Goal: Information Seeking & Learning: Learn about a topic

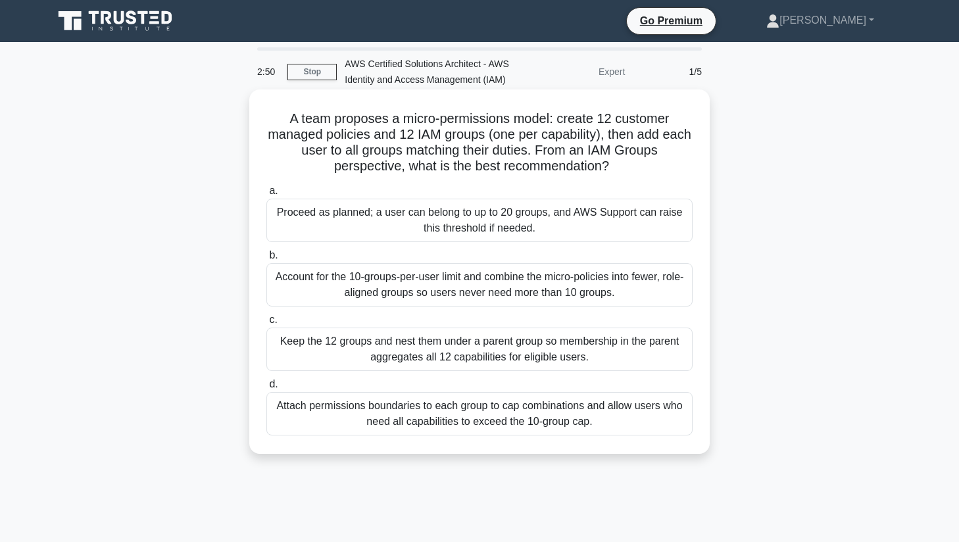
click at [391, 415] on div "Attach permissions boundaries to each group to cap combinations and allow users…" at bounding box center [479, 413] width 426 height 43
click at [266, 389] on input "d. Attach permissions boundaries to each group to cap combinations and allow us…" at bounding box center [266, 384] width 0 height 9
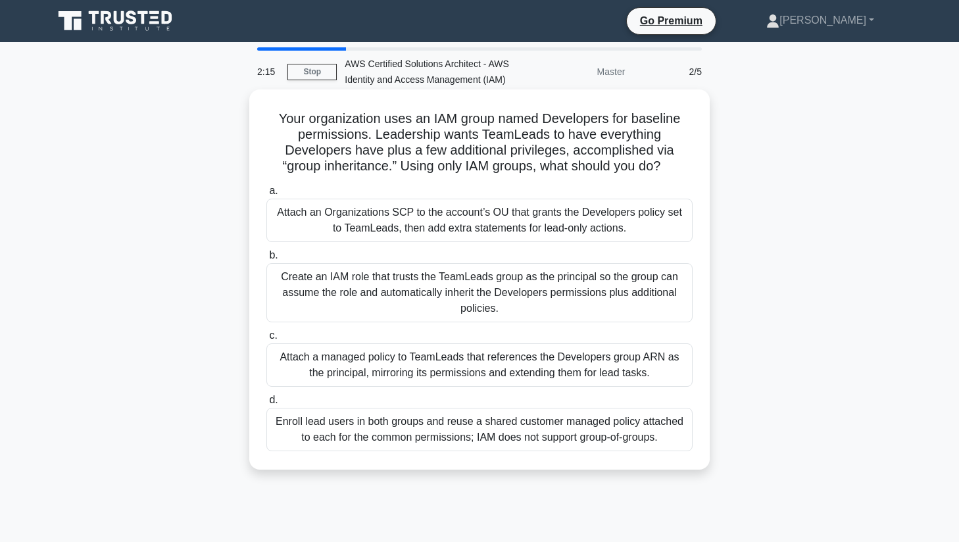
click at [561, 293] on div "Create an IAM role that trusts the TeamLeads group as the principal so the grou…" at bounding box center [479, 292] width 426 height 59
click at [266, 260] on input "b. Create an IAM role that trusts the TeamLeads group as the principal so the g…" at bounding box center [266, 255] width 0 height 9
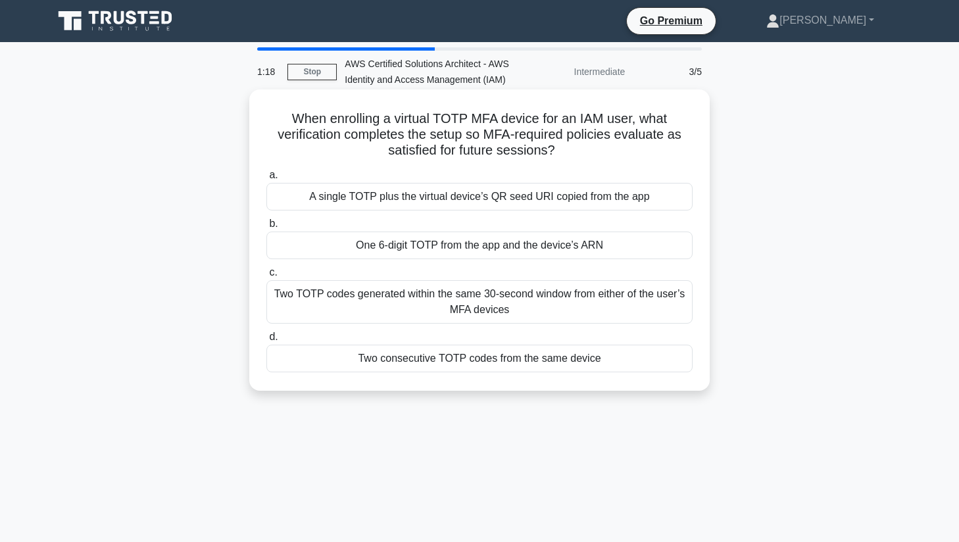
click at [595, 301] on div "Two TOTP codes generated within the same 30-second window from either of the us…" at bounding box center [479, 301] width 426 height 43
click at [266, 277] on input "c. Two TOTP codes generated within the same 30-second window from either of the…" at bounding box center [266, 272] width 0 height 9
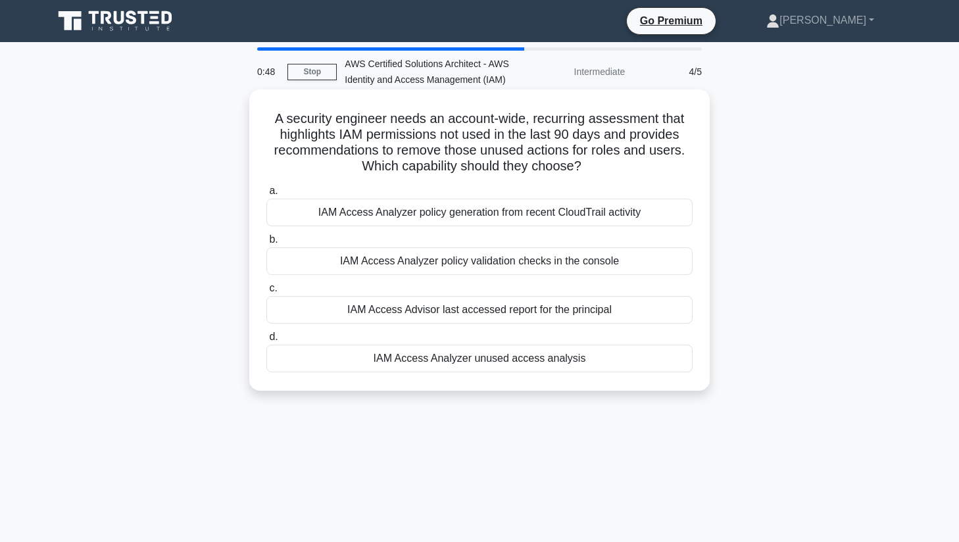
click at [550, 362] on div "IAM Access Analyzer unused access analysis" at bounding box center [479, 359] width 426 height 28
click at [266, 341] on input "d. IAM Access Analyzer unused access analysis" at bounding box center [266, 337] width 0 height 9
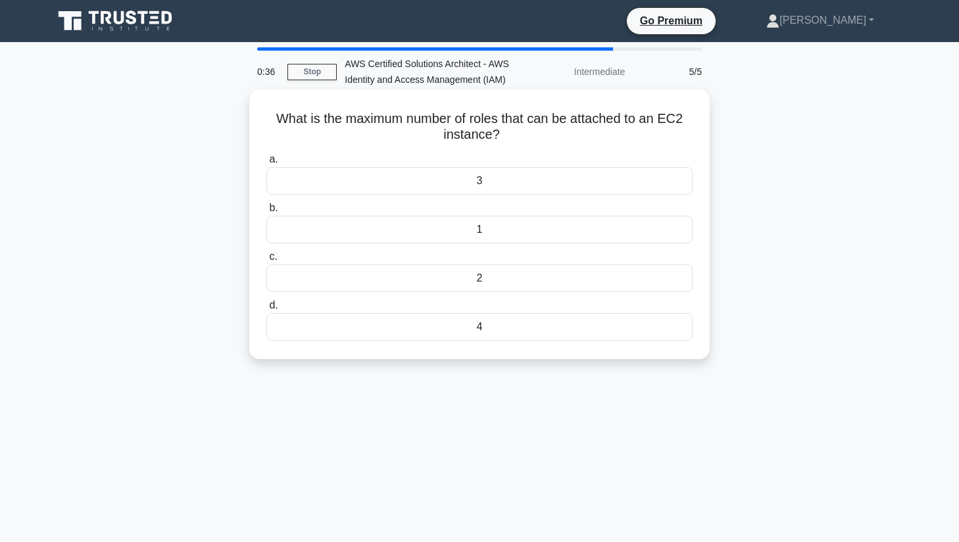
click at [473, 326] on div "4" at bounding box center [479, 327] width 426 height 28
click at [266, 310] on input "d. 4" at bounding box center [266, 305] width 0 height 9
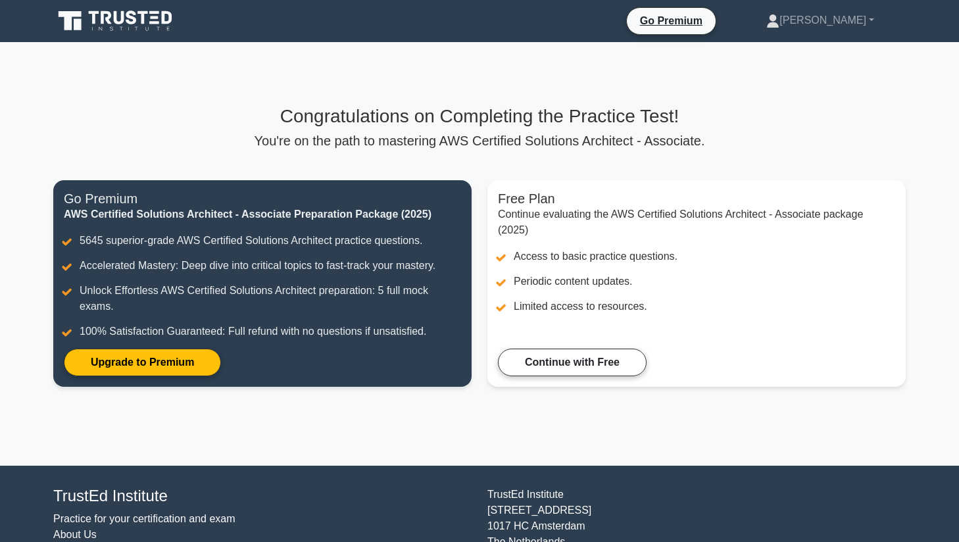
scroll to position [11, 0]
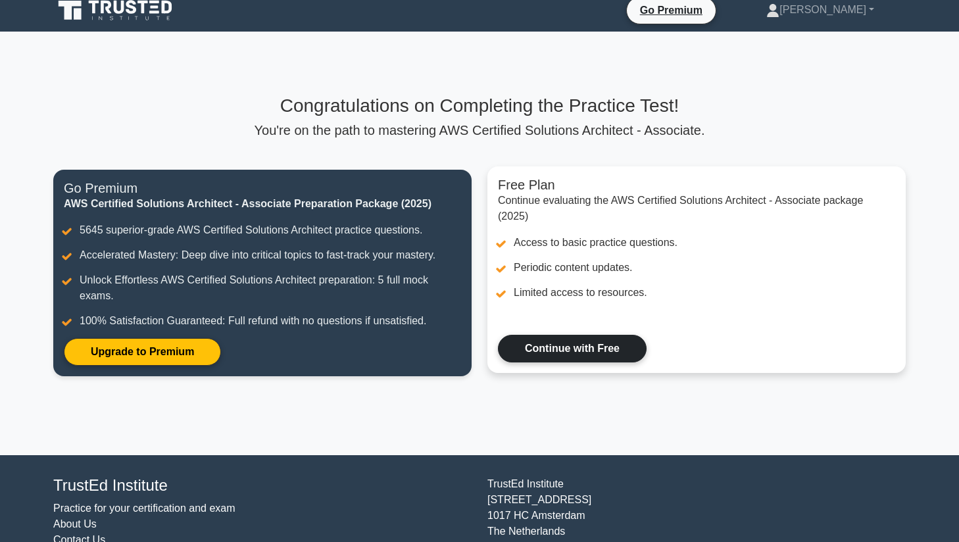
click at [557, 345] on link "Continue with Free" at bounding box center [572, 349] width 149 height 28
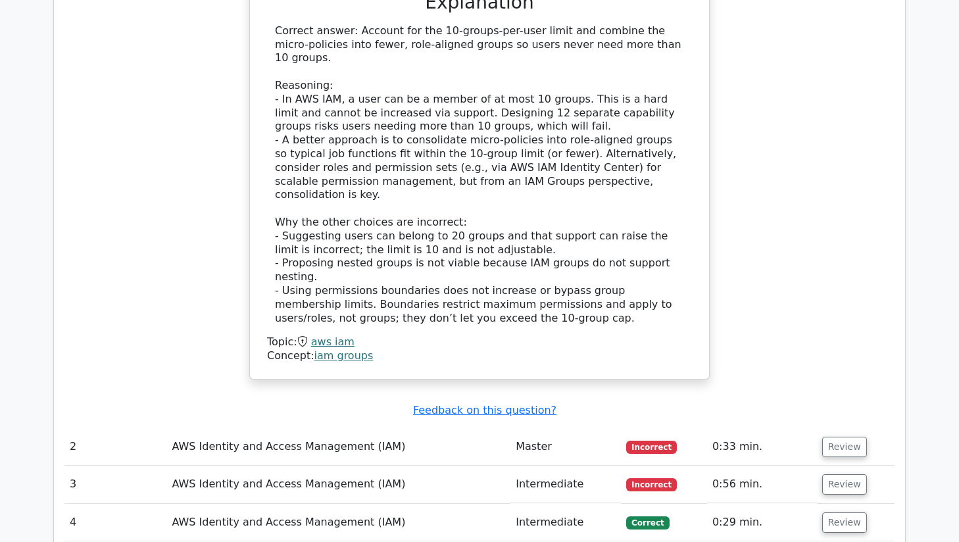
scroll to position [1412, 0]
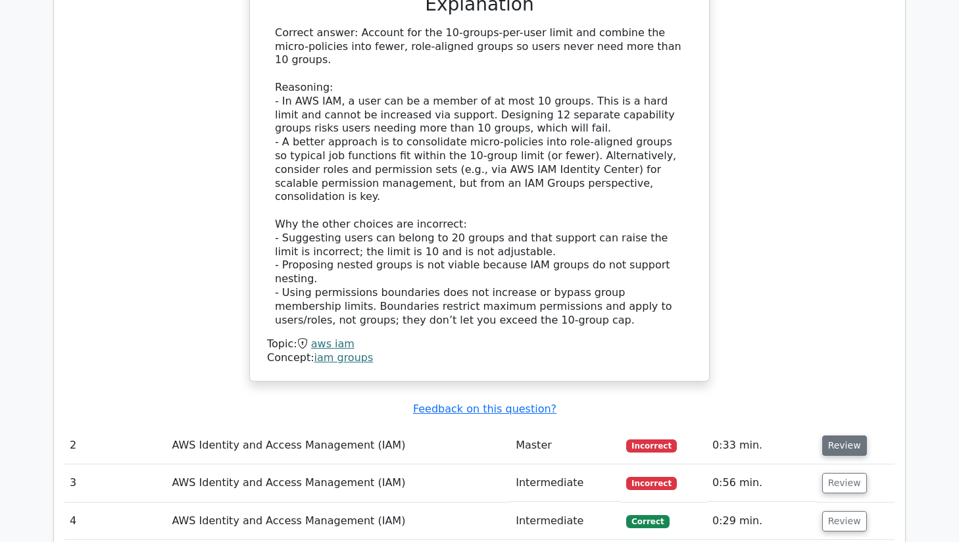
click at [845, 436] on button "Review" at bounding box center [844, 446] width 45 height 20
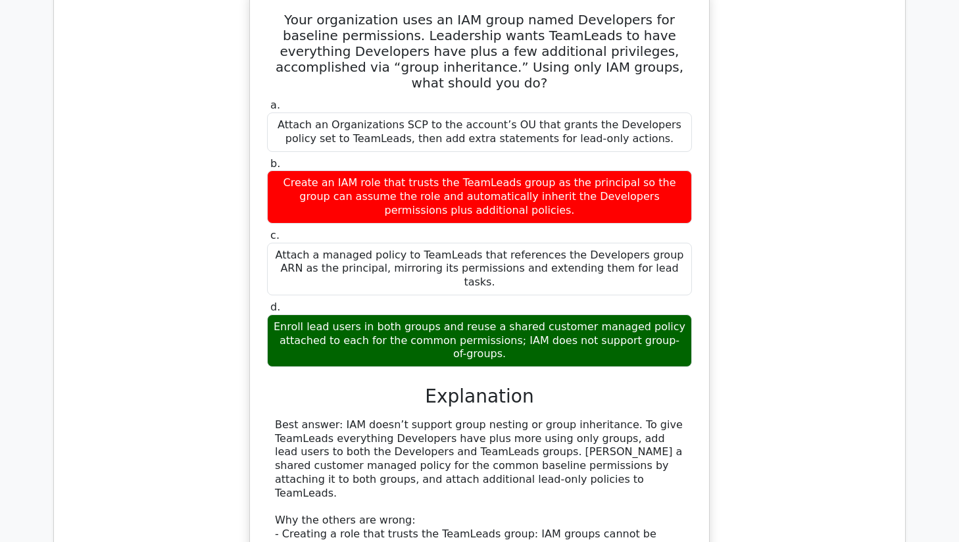
scroll to position [1885, 0]
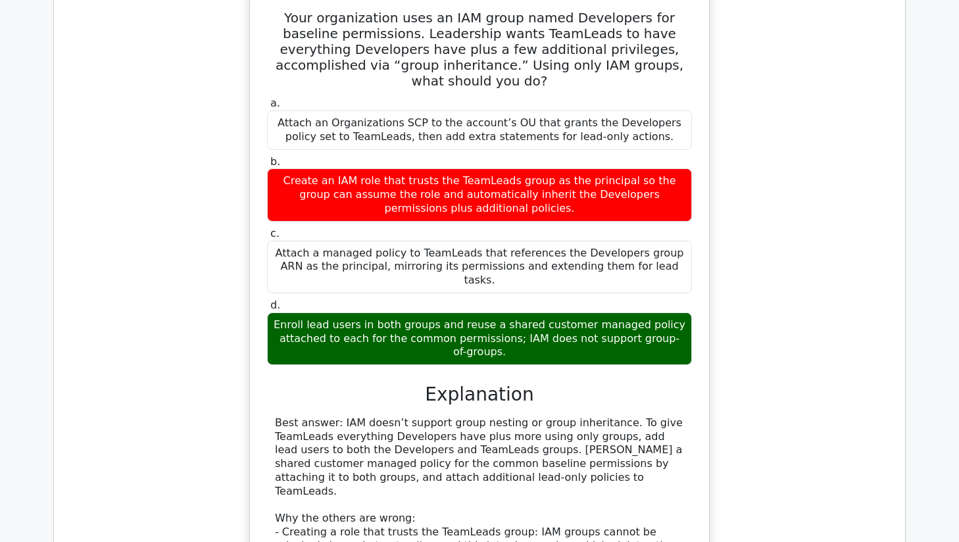
drag, startPoint x: 608, startPoint y: 284, endPoint x: 511, endPoint y: 341, distance: 112.9
click at [511, 416] on div "Best answer: IAM doesn’t support group nesting or group inheritance. To give Te…" at bounding box center [479, 546] width 409 height 260
copy div "To give TeamLeads everything Developers have plus more using only groups, add l…"
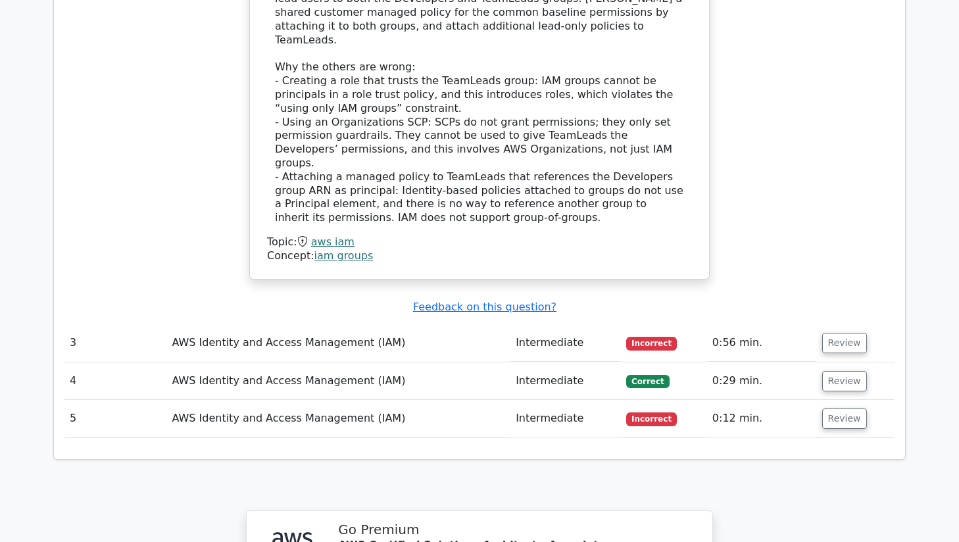
scroll to position [2321, 0]
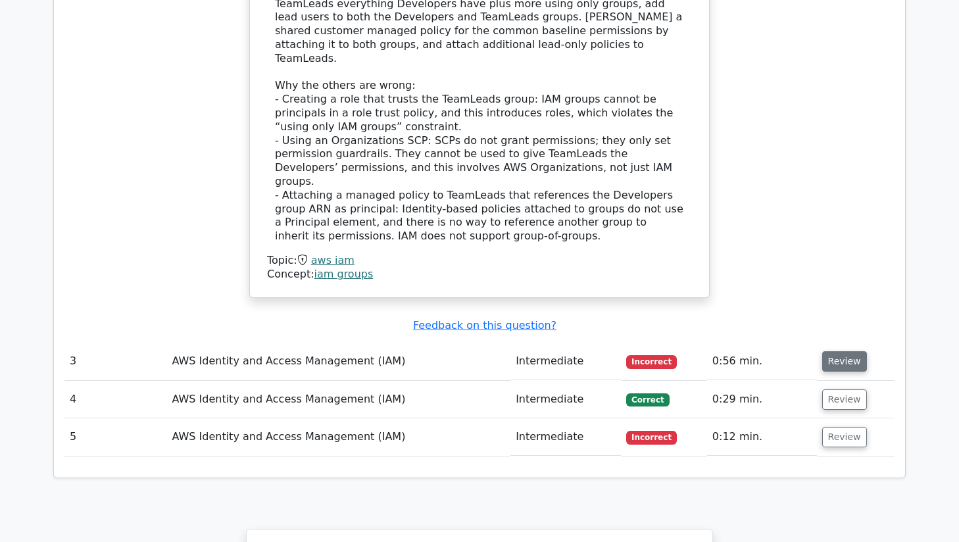
click at [828, 351] on button "Review" at bounding box center [844, 361] width 45 height 20
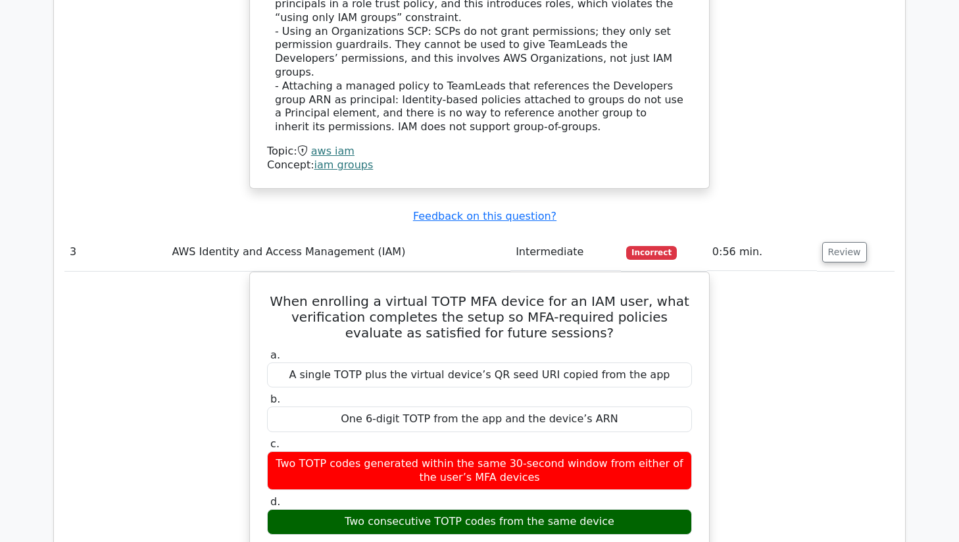
scroll to position [2492, 0]
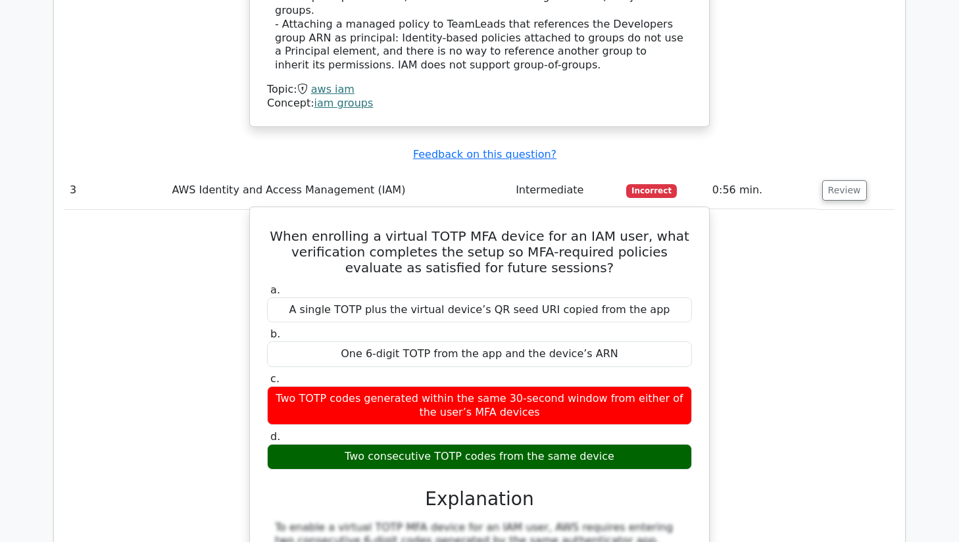
drag, startPoint x: 289, startPoint y: 74, endPoint x: 677, endPoint y: 309, distance: 454.0
click at [677, 309] on div "When enrolling a virtual TOTP MFA device for an IAM user, what verification com…" at bounding box center [479, 500] width 449 height 576
copy div "When enrolling a virtual TOTP MFA device for an IAM user, what verification com…"
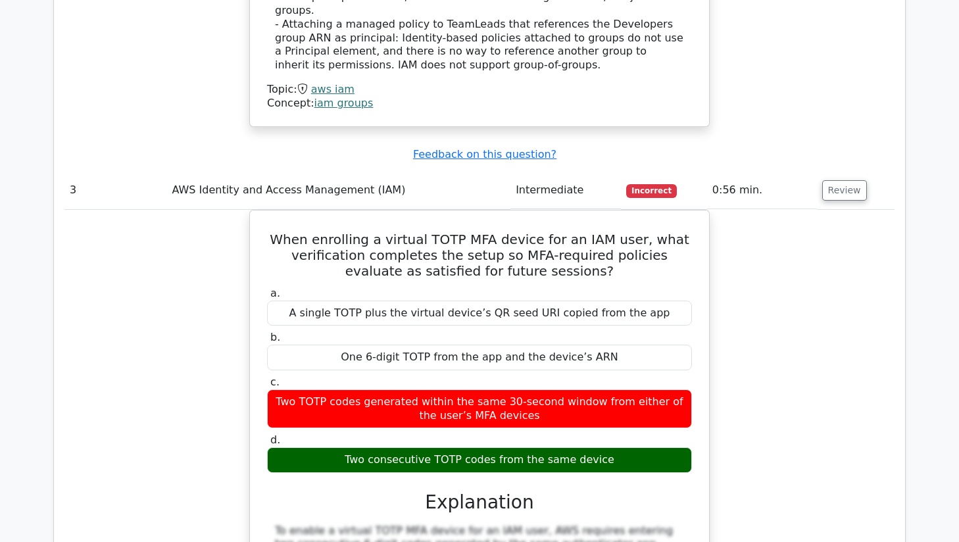
click at [824, 210] on div "When enrolling a virtual TOTP MFA device for an IAM user, what verification com…" at bounding box center [479, 511] width 830 height 603
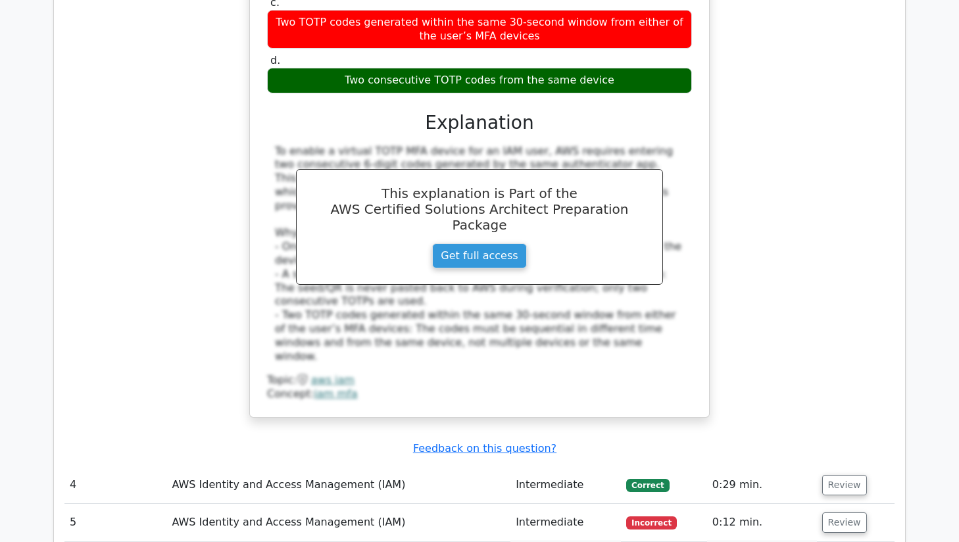
scroll to position [2869, 0]
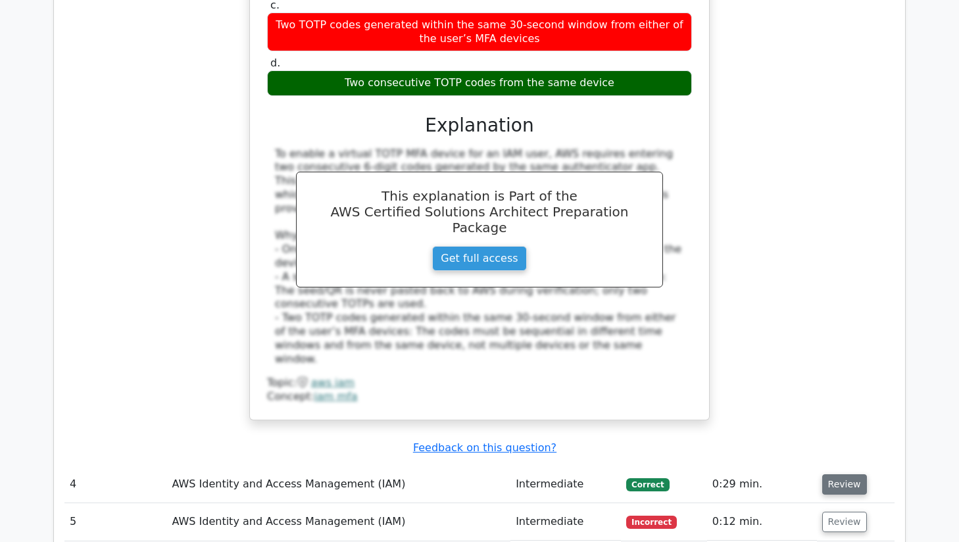
click at [836, 474] on button "Review" at bounding box center [844, 484] width 45 height 20
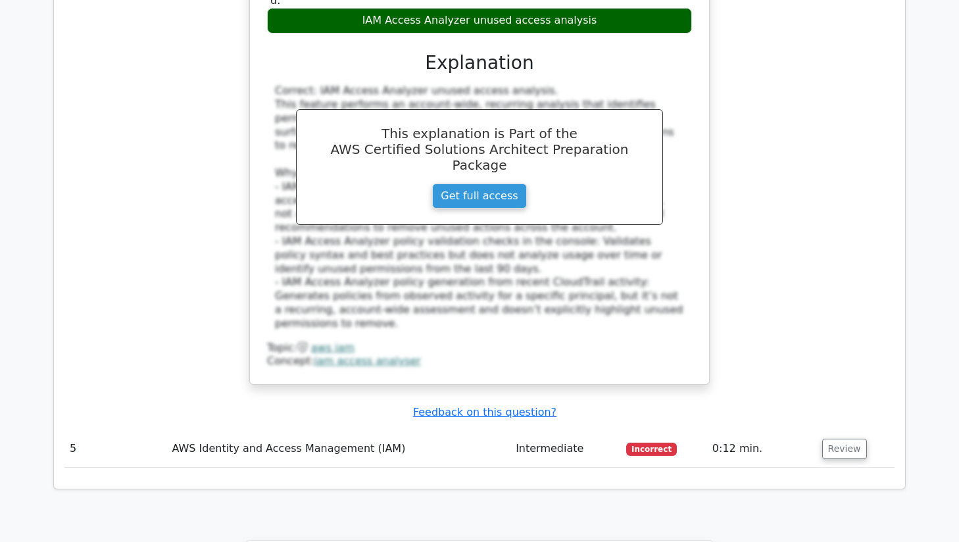
scroll to position [3652, 0]
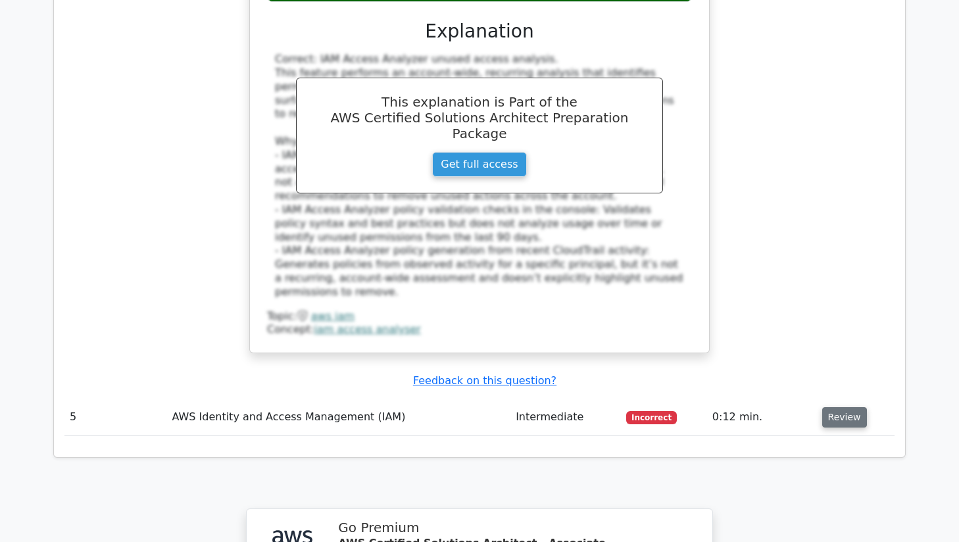
click at [836, 407] on button "Review" at bounding box center [844, 417] width 45 height 20
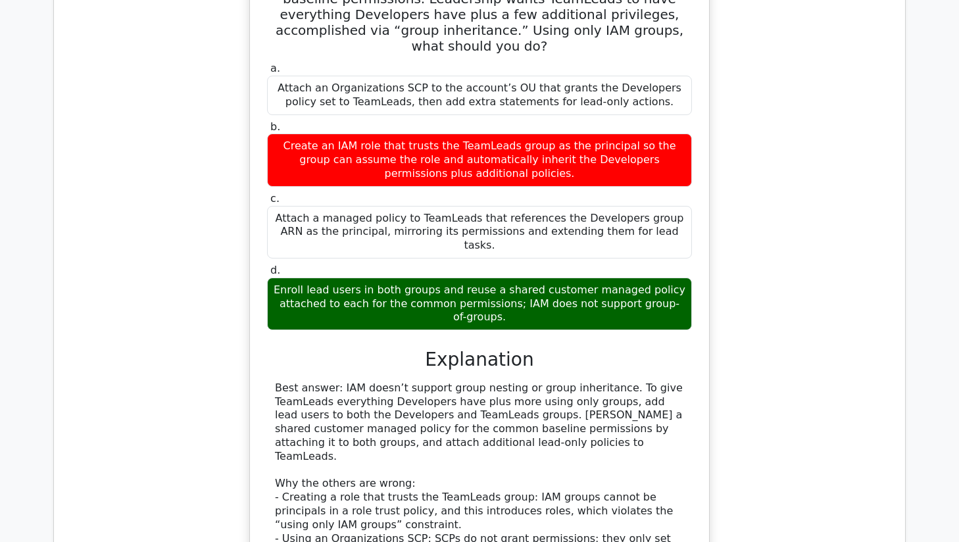
scroll to position [2142, 0]
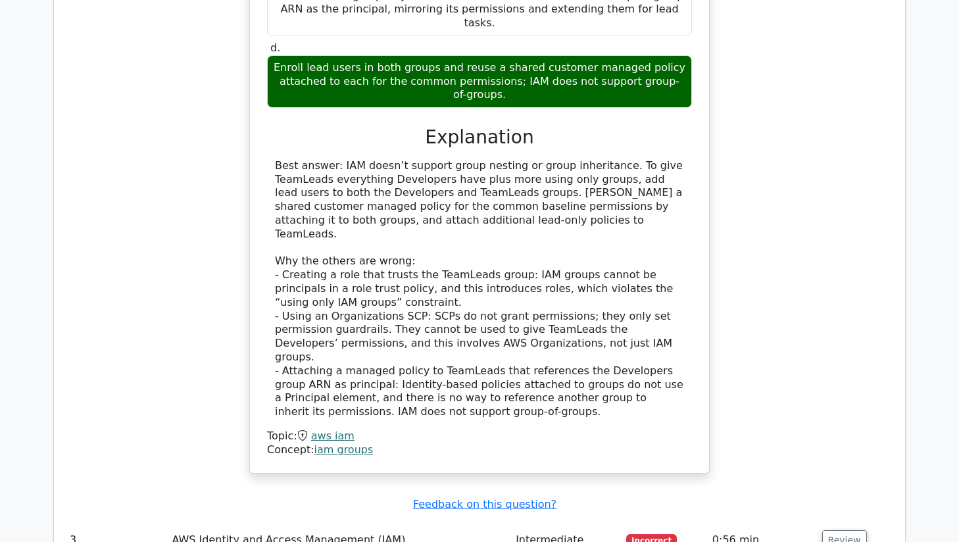
click at [327, 430] on link "aws iam" at bounding box center [332, 436] width 43 height 12
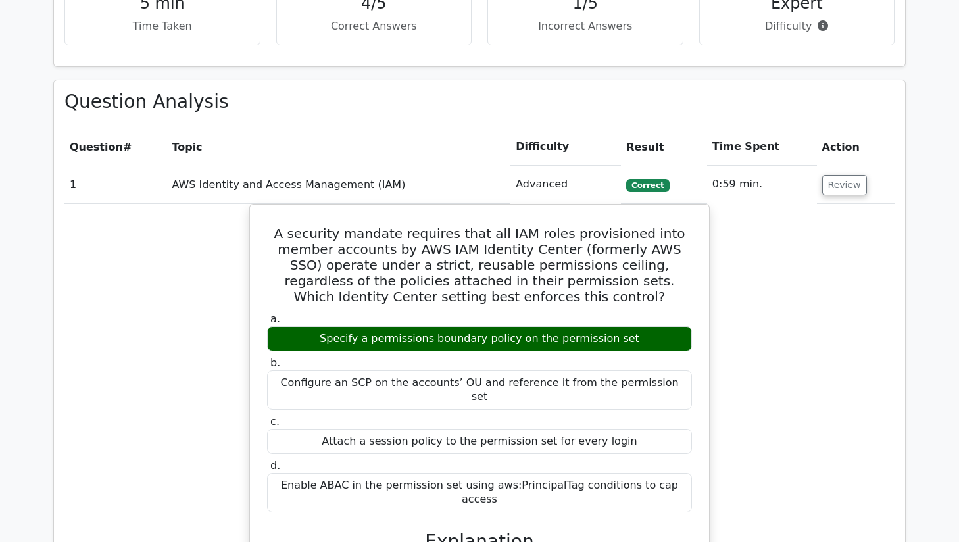
scroll to position [847, 0]
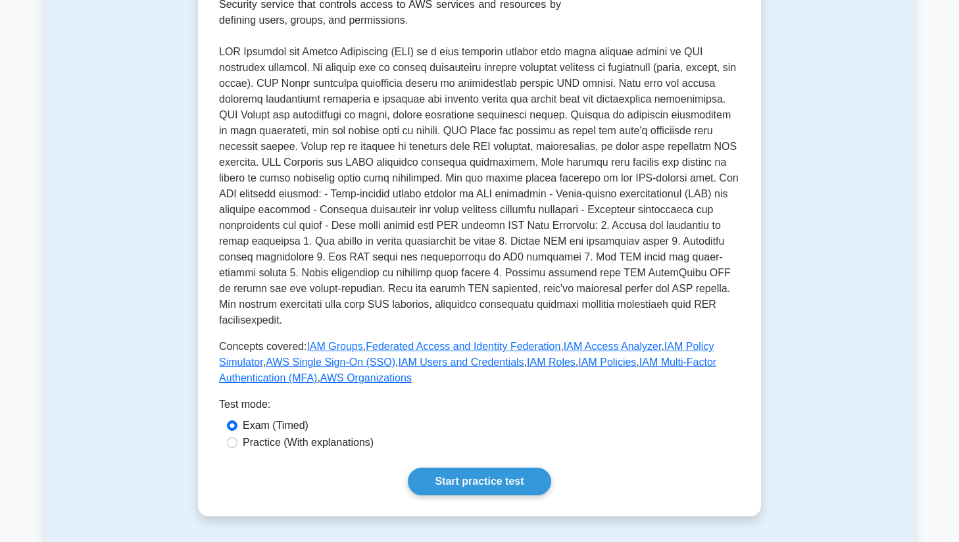
scroll to position [501, 0]
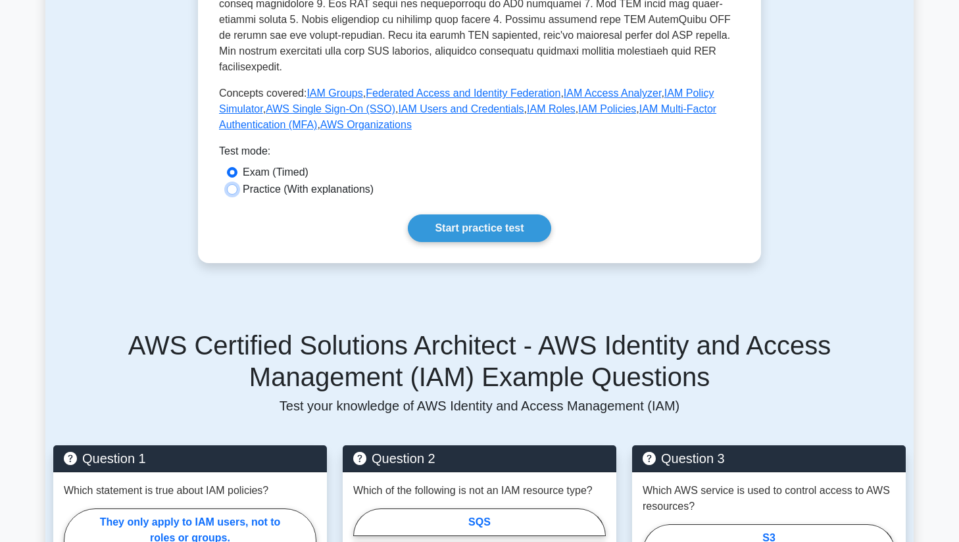
click at [234, 184] on input "Practice (With explanations)" at bounding box center [232, 189] width 11 height 11
radio input "true"
click at [493, 214] on link "Start practice test" at bounding box center [479, 228] width 143 height 28
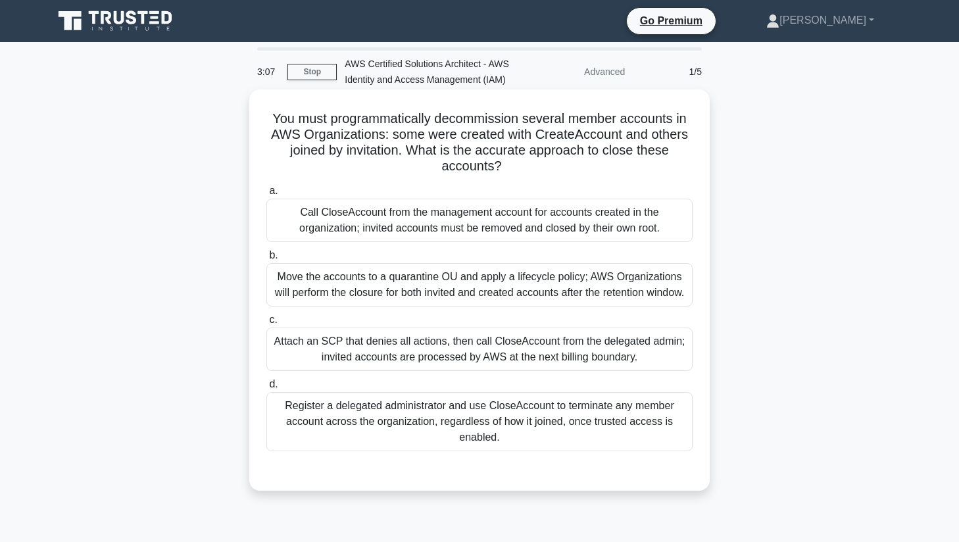
click at [443, 366] on div "Attach an SCP that denies all actions, then call CloseAccount from the delegate…" at bounding box center [479, 349] width 426 height 43
click at [266, 324] on input "c. Attach an SCP that denies all actions, then call CloseAccount from the deleg…" at bounding box center [266, 320] width 0 height 9
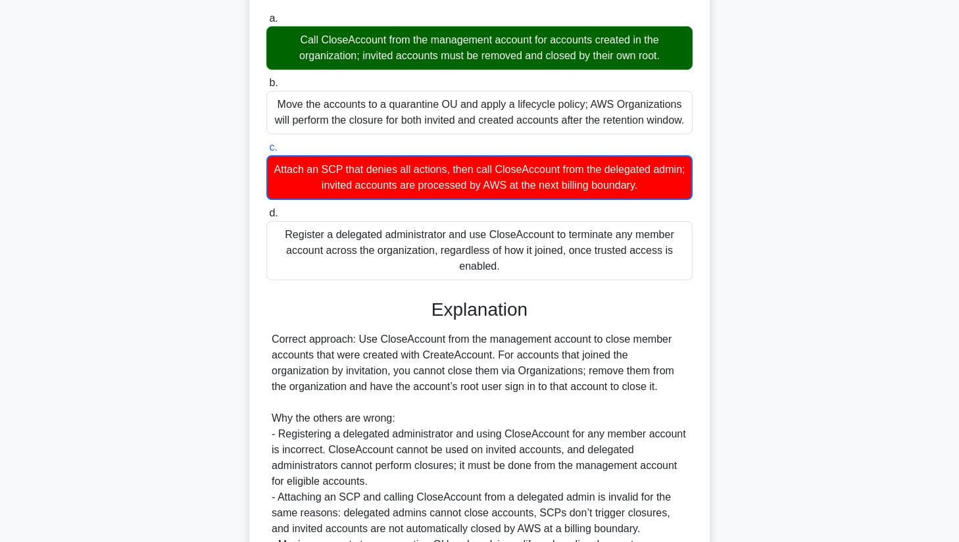
scroll to position [349, 0]
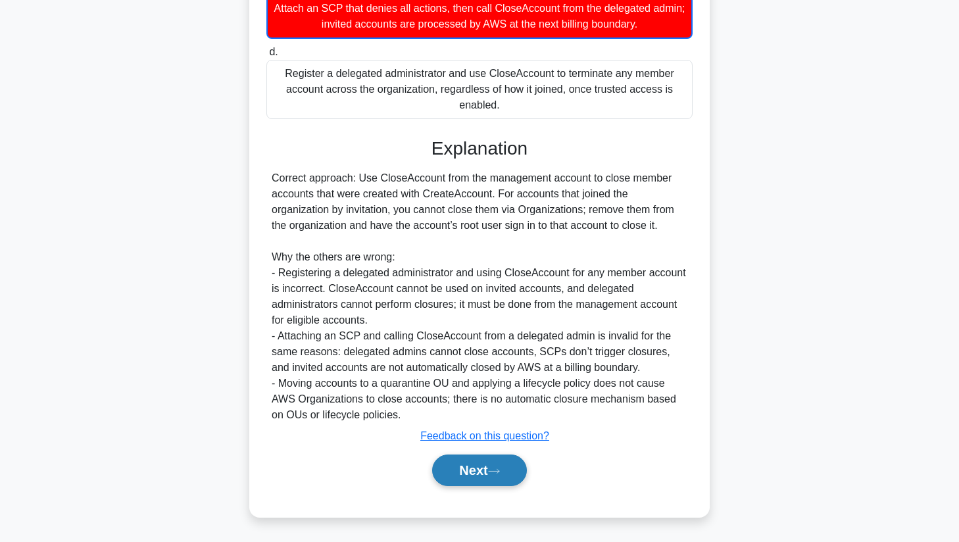
click at [474, 480] on button "Next" at bounding box center [479, 471] width 94 height 32
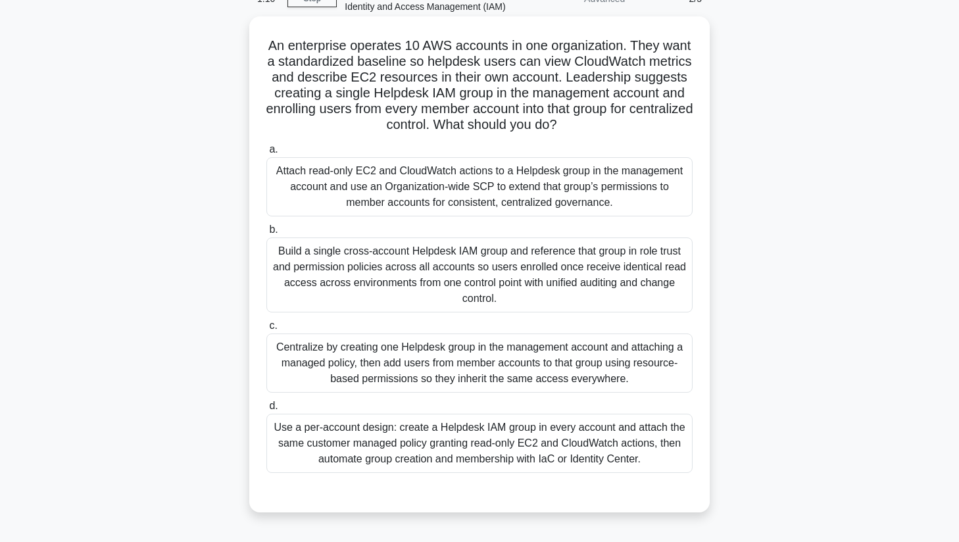
scroll to position [82, 0]
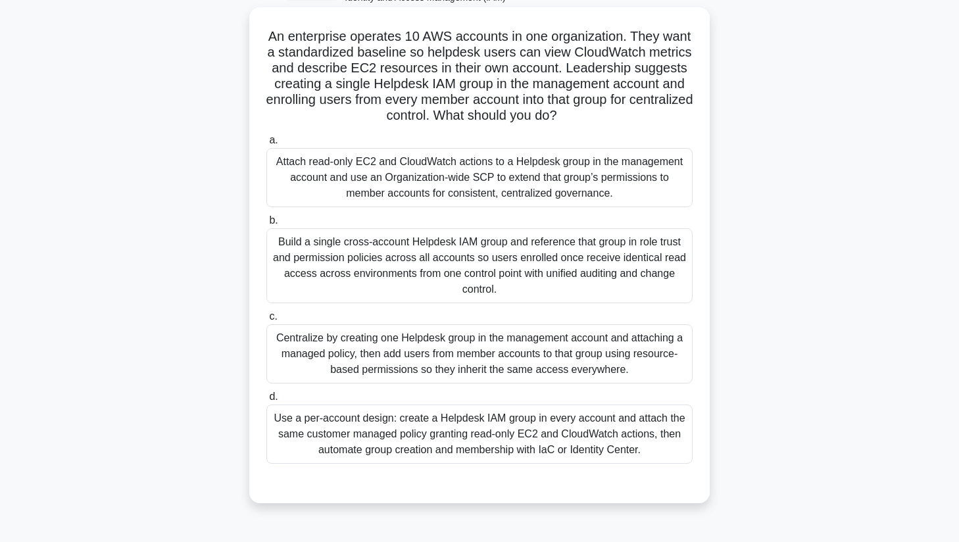
click at [401, 355] on div "Centralize by creating one Helpdesk group in the management account and attachi…" at bounding box center [479, 353] width 426 height 59
click at [266, 321] on input "c. Centralize by creating one Helpdesk group in the management account and atta…" at bounding box center [266, 316] width 0 height 9
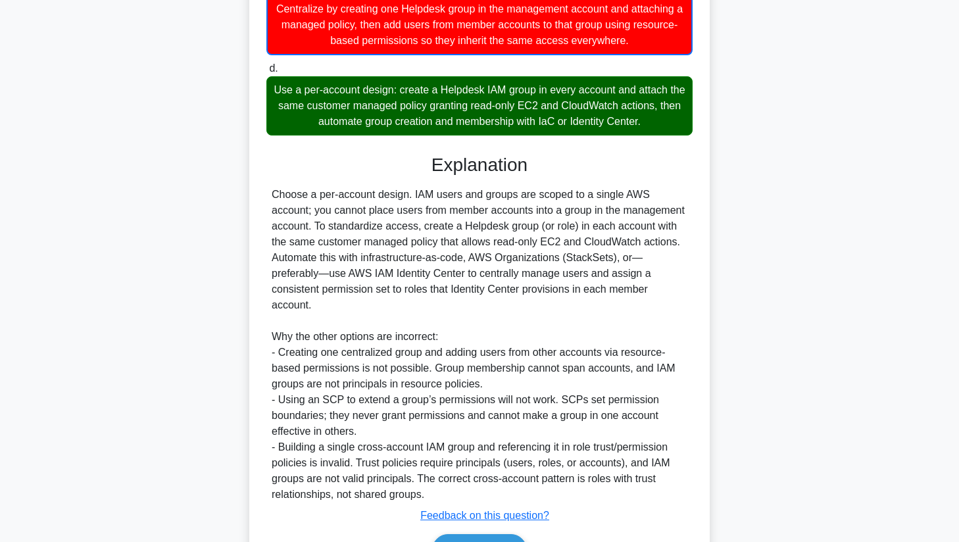
scroll to position [0, 0]
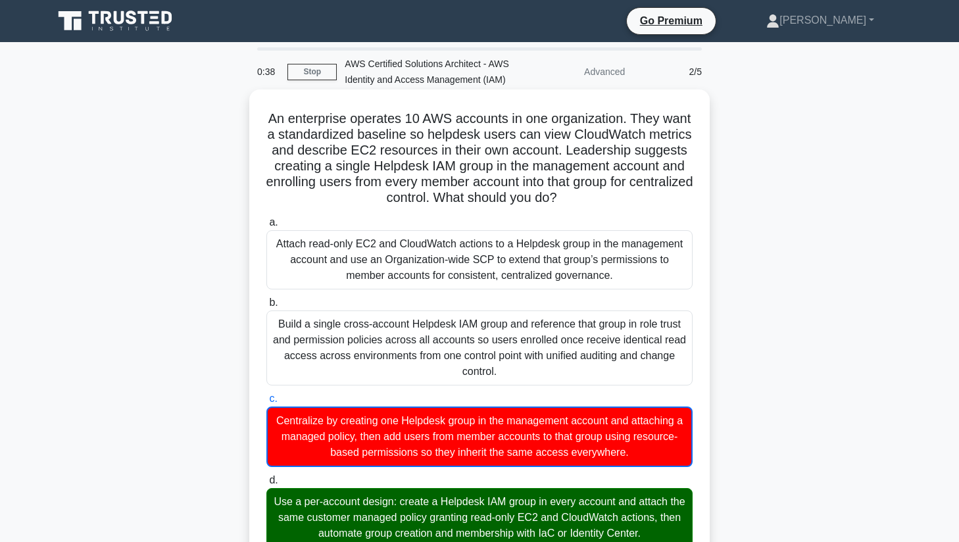
drag, startPoint x: 269, startPoint y: 114, endPoint x: 605, endPoint y: 197, distance: 345.8
click at [605, 197] on h5 "An enterprise operates 10 AWS accounts in one organization. They want a standar…" at bounding box center [479, 159] width 429 height 96
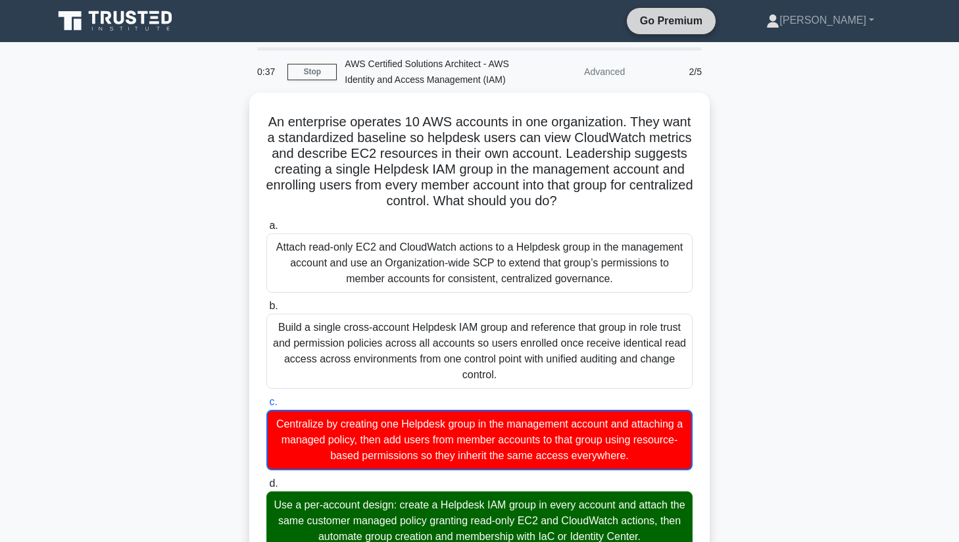
copy h5 "An enterprise operates 10 AWS accounts in one organization. They want a standar…"
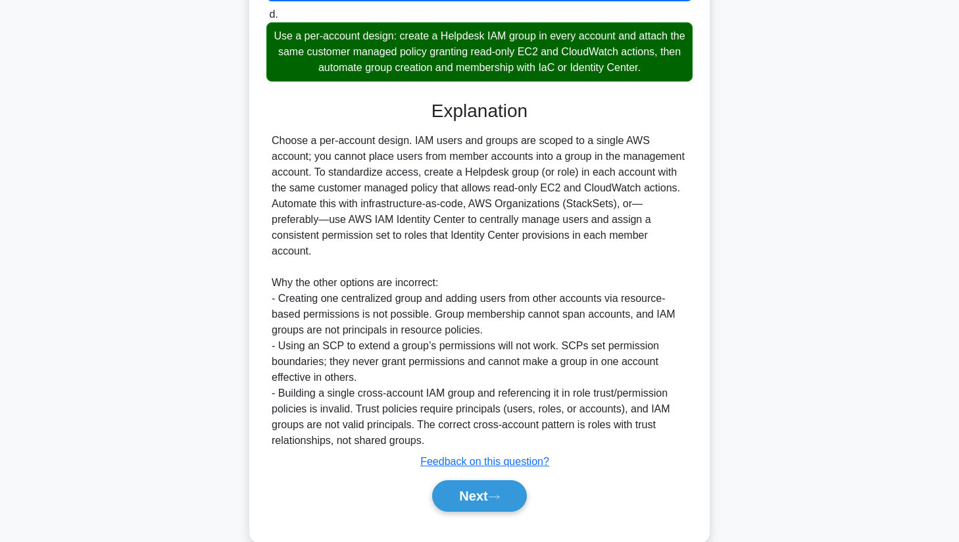
scroll to position [476, 0]
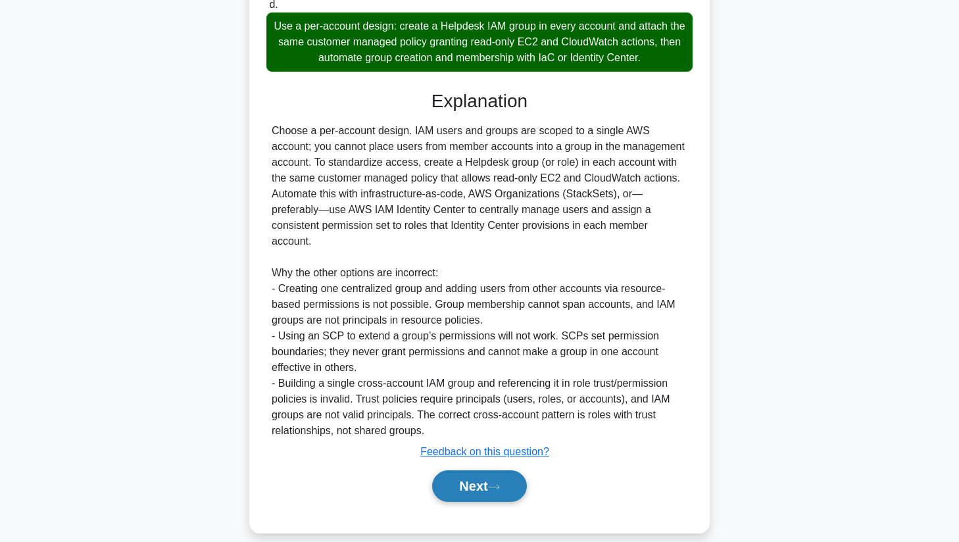
click at [500, 484] on icon at bounding box center [494, 487] width 12 height 7
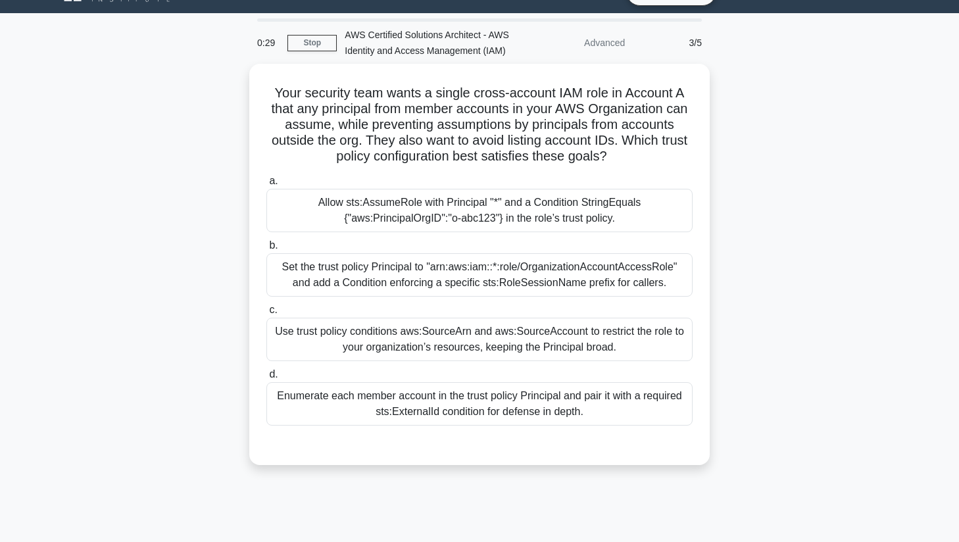
scroll to position [0, 0]
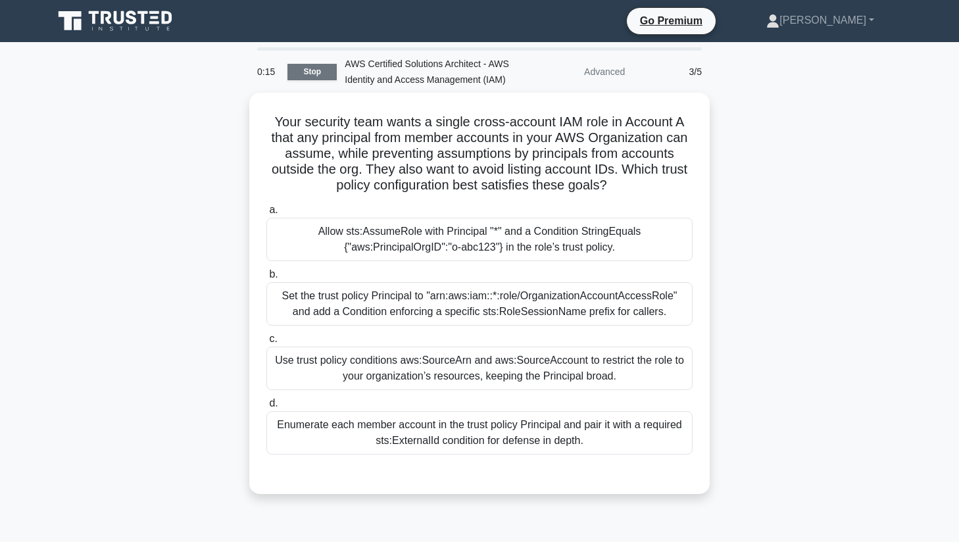
click at [319, 74] on link "Stop" at bounding box center [311, 72] width 49 height 16
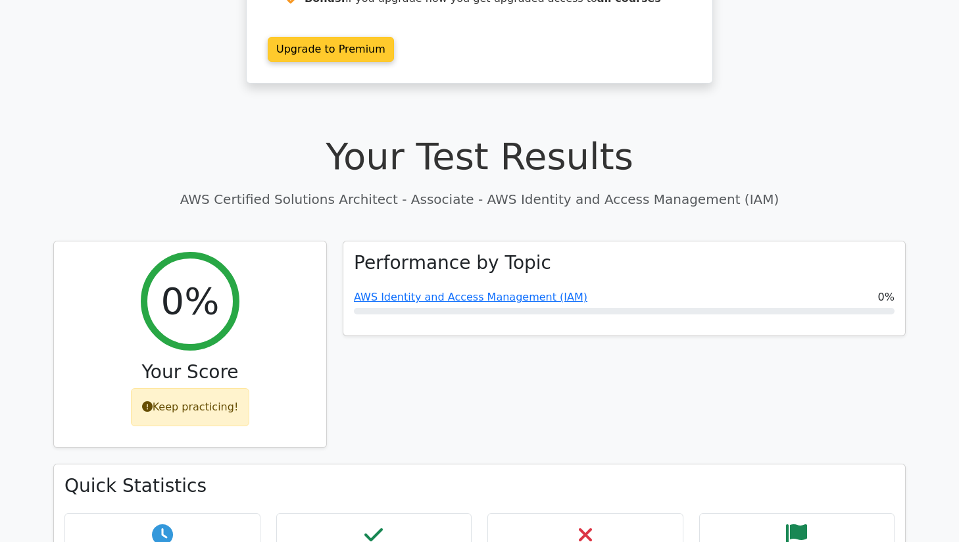
scroll to position [234, 0]
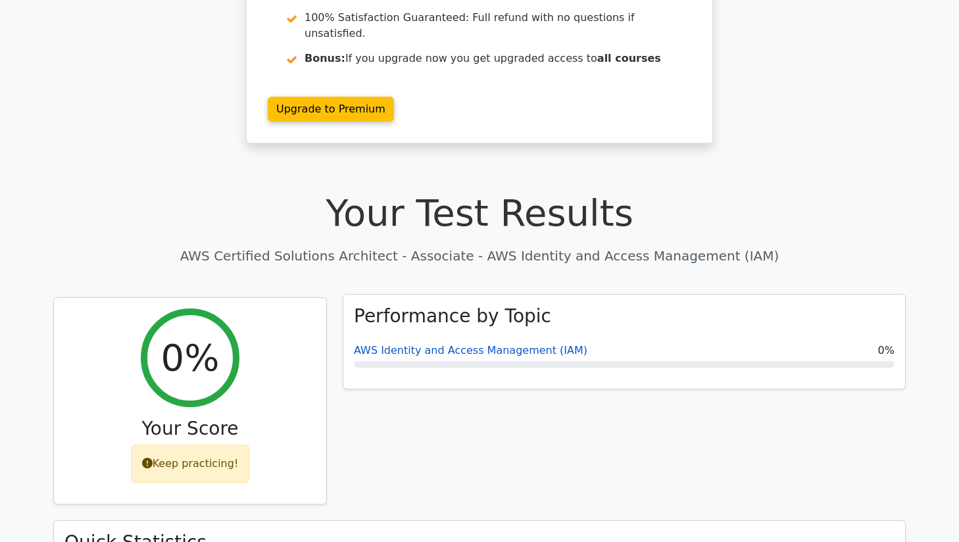
click at [505, 344] on link "AWS Identity and Access Management (IAM)" at bounding box center [471, 350] width 234 height 12
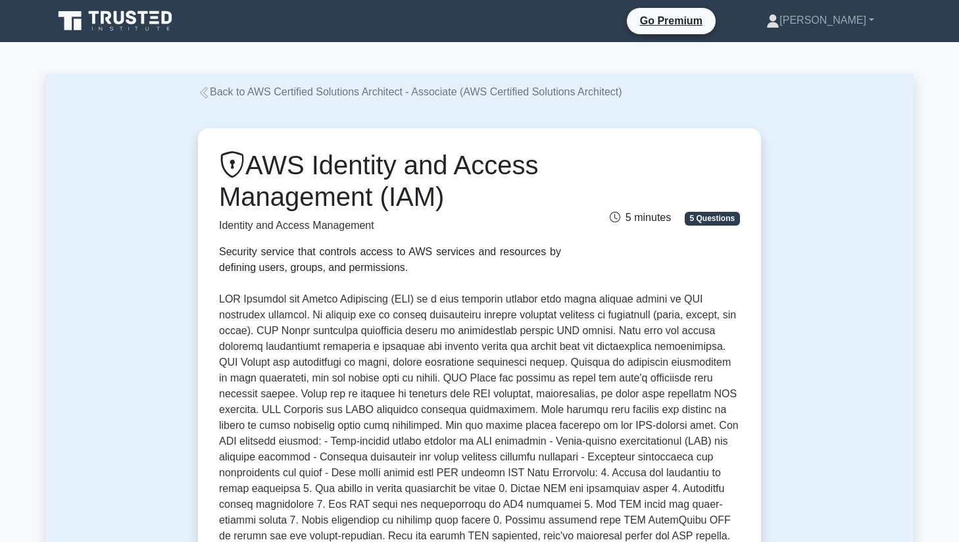
scroll to position [293, 0]
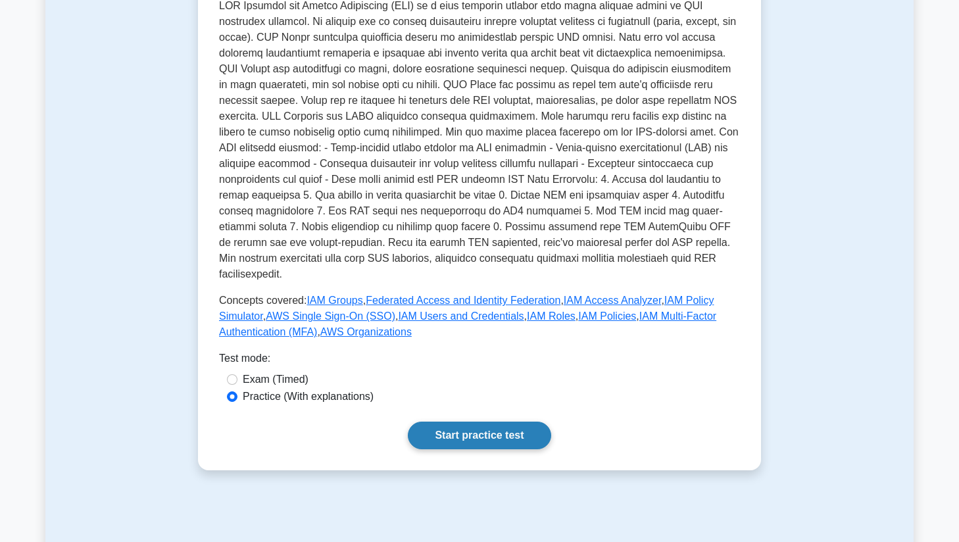
click at [471, 422] on link "Start practice test" at bounding box center [479, 436] width 143 height 28
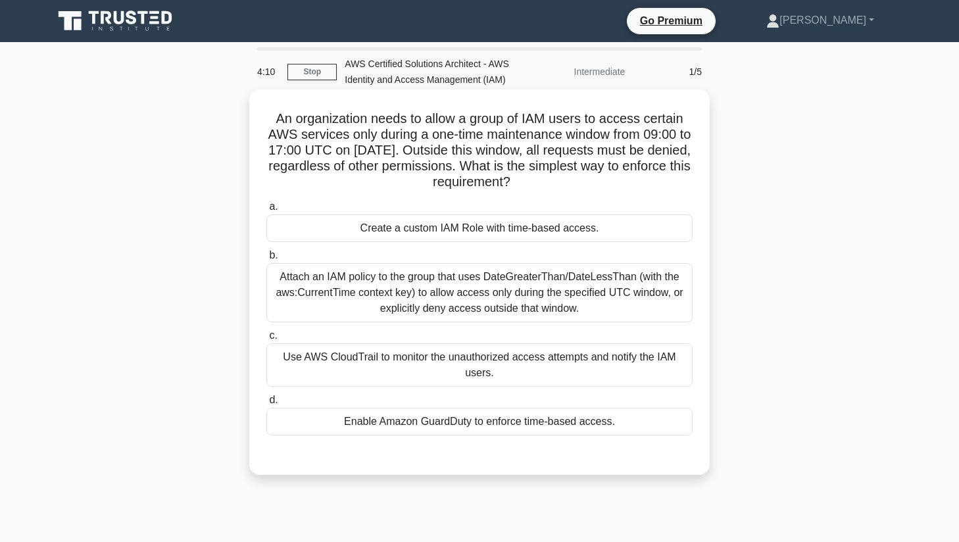
click at [468, 424] on div "Enable Amazon GuardDuty to enforce time-based access." at bounding box center [479, 422] width 426 height 28
click at [266, 405] on input "d. Enable Amazon GuardDuty to enforce time-based access." at bounding box center [266, 400] width 0 height 9
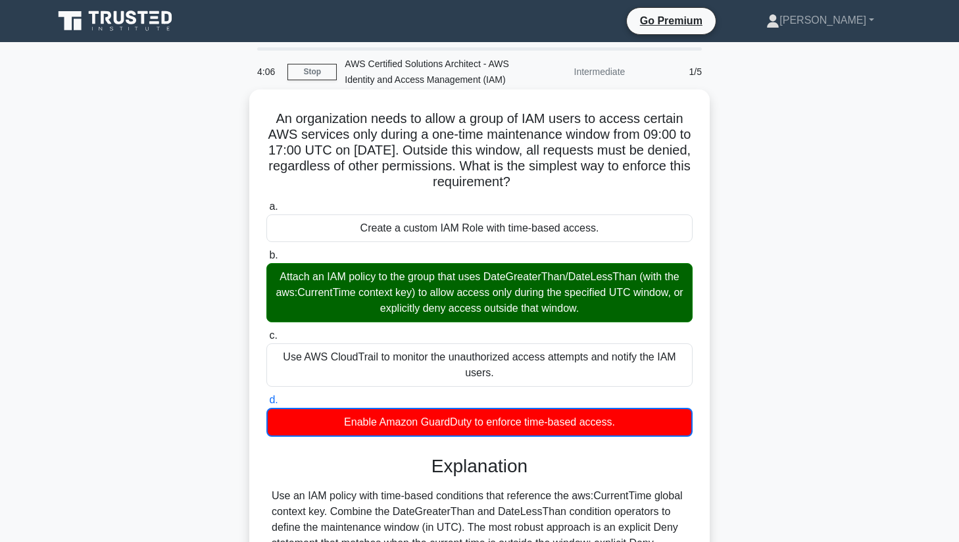
click at [456, 279] on div "Attach an IAM policy to the group that uses DateGreaterThan/DateLessThan (with …" at bounding box center [479, 292] width 426 height 59
click at [266, 260] on input "b. Attach an IAM policy to the group that uses DateGreaterThan/DateLessThan (wi…" at bounding box center [266, 255] width 0 height 9
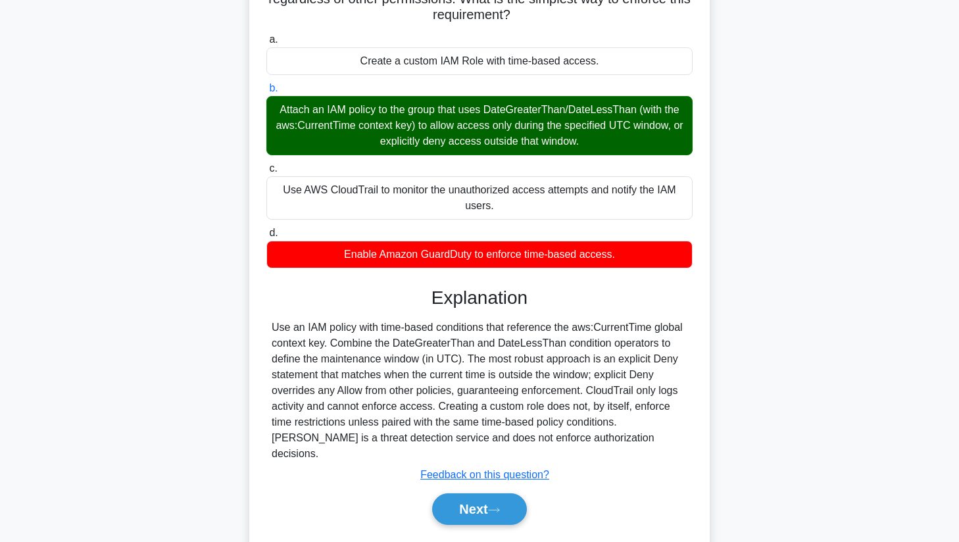
scroll to position [190, 0]
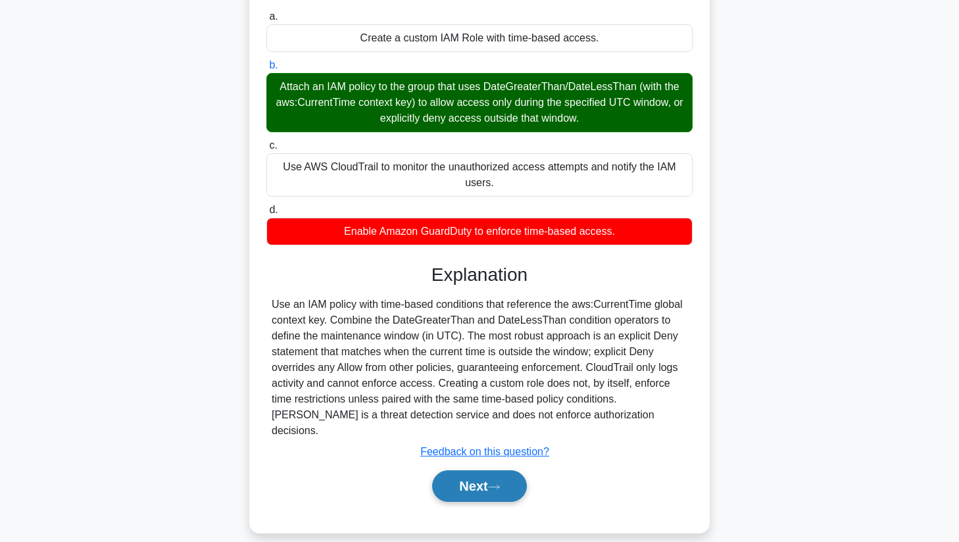
click at [511, 470] on button "Next" at bounding box center [479, 486] width 94 height 32
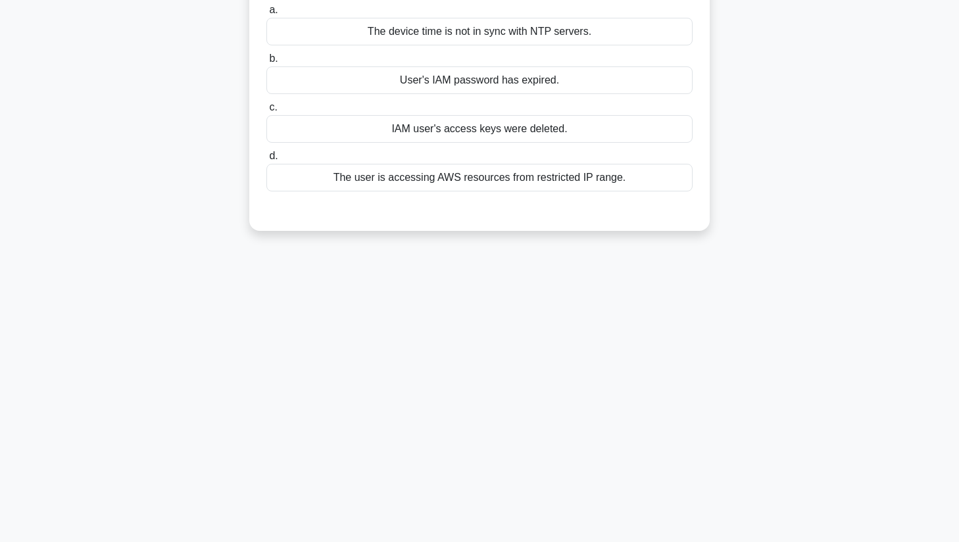
scroll to position [0, 0]
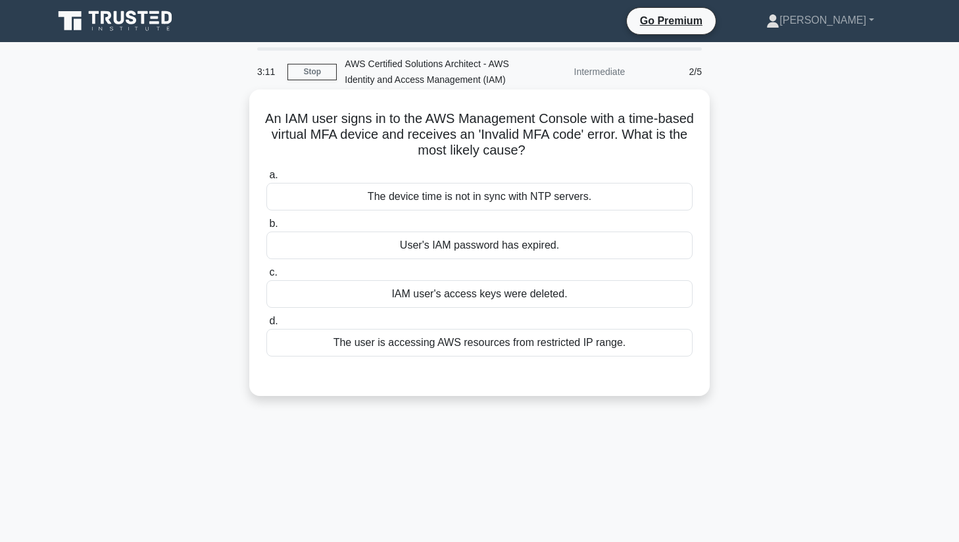
click at [494, 202] on div "The device time is not in sync with NTP servers." at bounding box center [479, 197] width 426 height 28
click at [266, 180] on input "a. The device time is not in sync with NTP servers." at bounding box center [266, 175] width 0 height 9
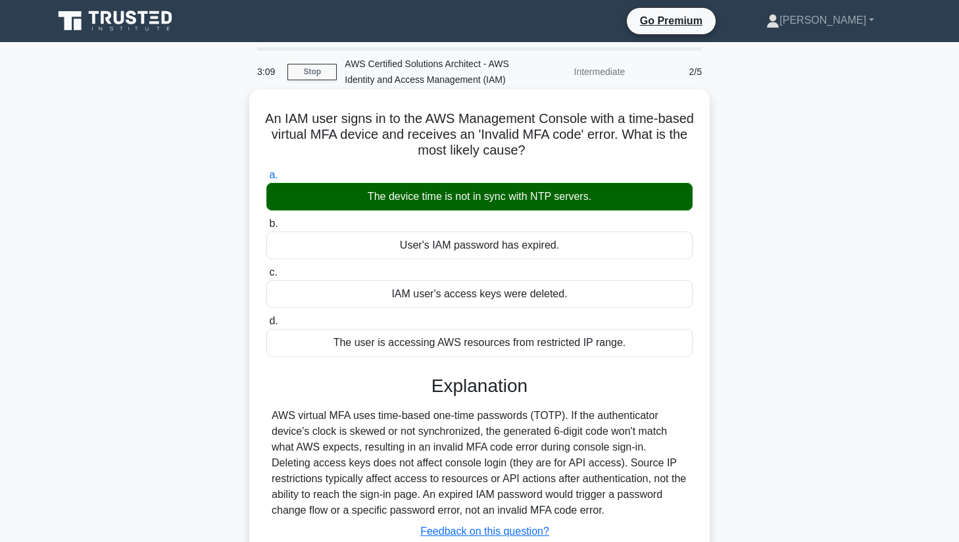
scroll to position [168, 0]
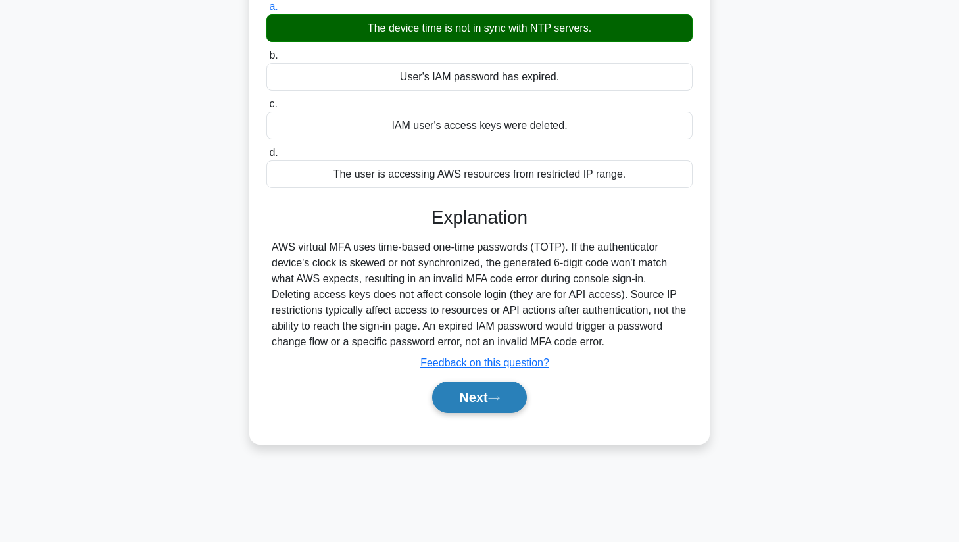
click at [488, 408] on button "Next" at bounding box center [479, 398] width 94 height 32
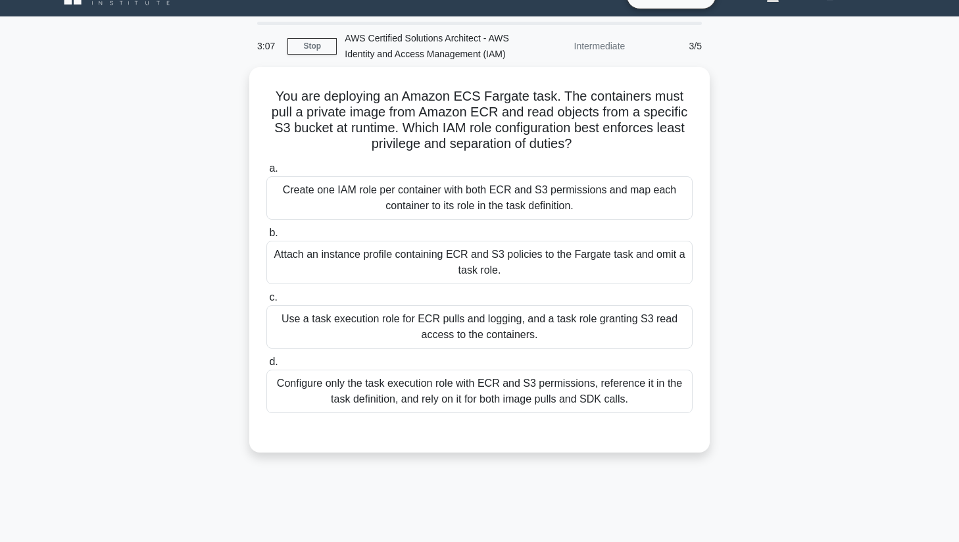
scroll to position [0, 0]
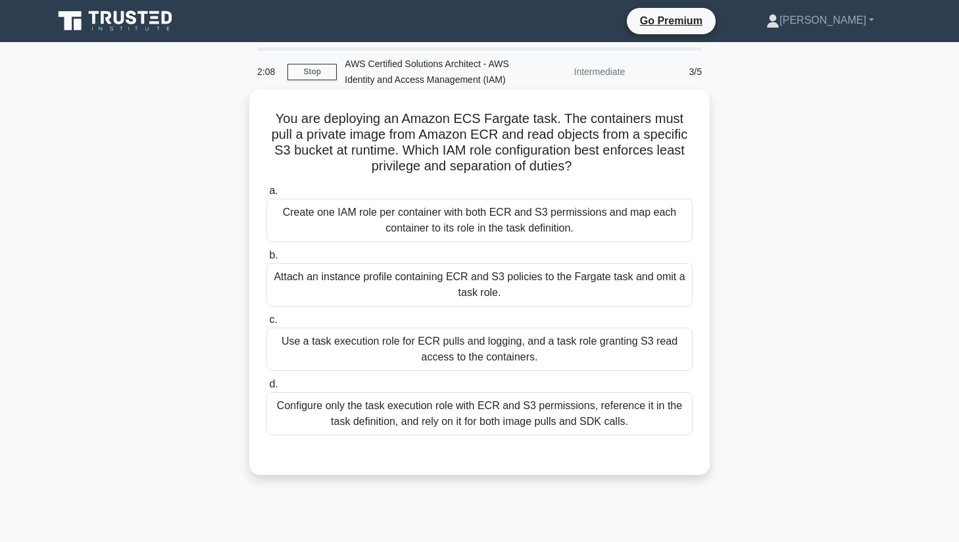
click at [505, 422] on div "Configure only the task execution role with ECR and S3 permissions, reference i…" at bounding box center [479, 413] width 426 height 43
click at [266, 389] on input "d. Configure only the task execution role with ECR and S3 permissions, referenc…" at bounding box center [266, 384] width 0 height 9
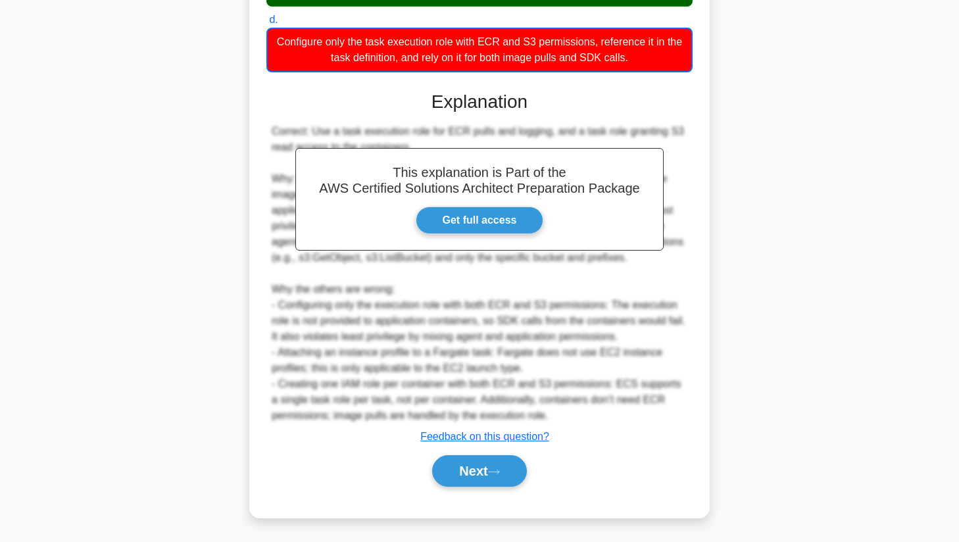
scroll to position [365, 0]
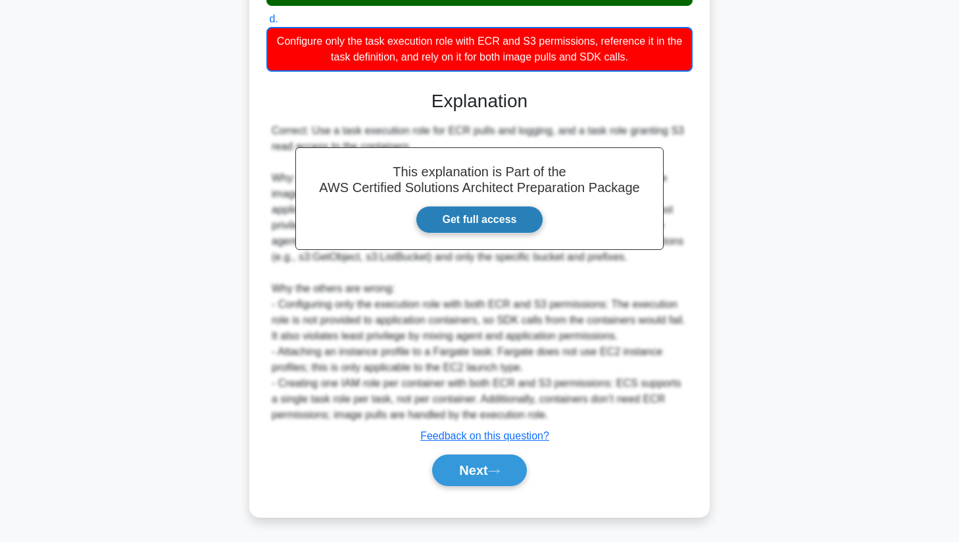
click at [480, 216] on link "Get full access" at bounding box center [480, 220] width 128 height 28
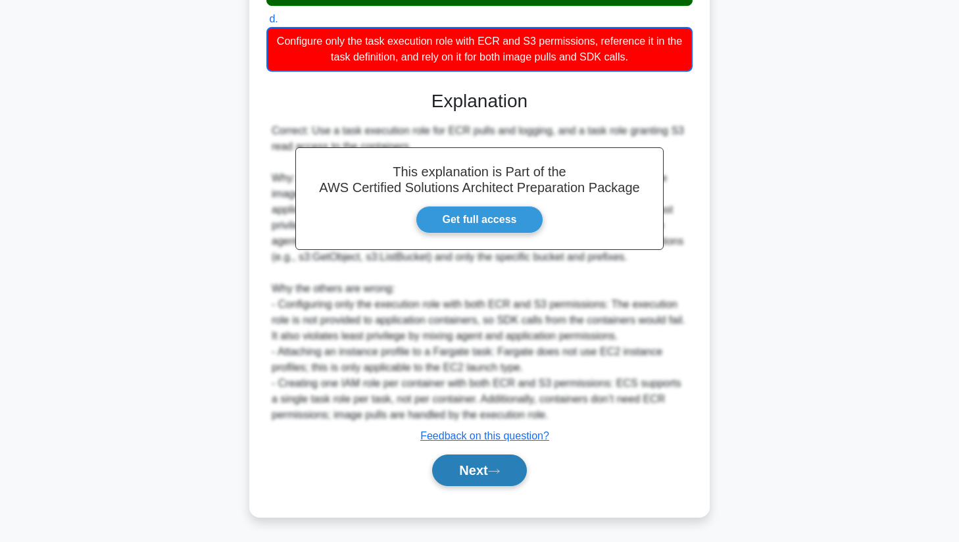
click at [481, 466] on button "Next" at bounding box center [479, 471] width 94 height 32
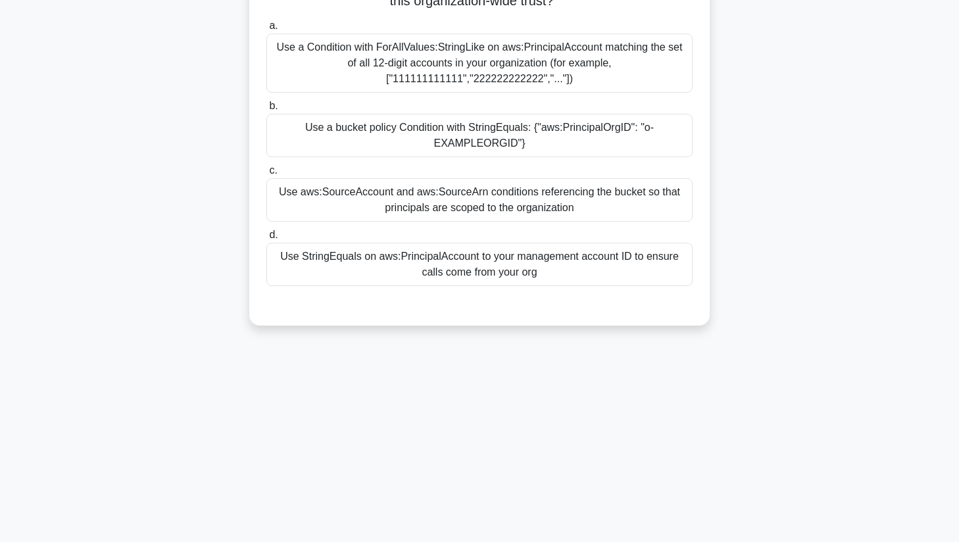
scroll to position [0, 0]
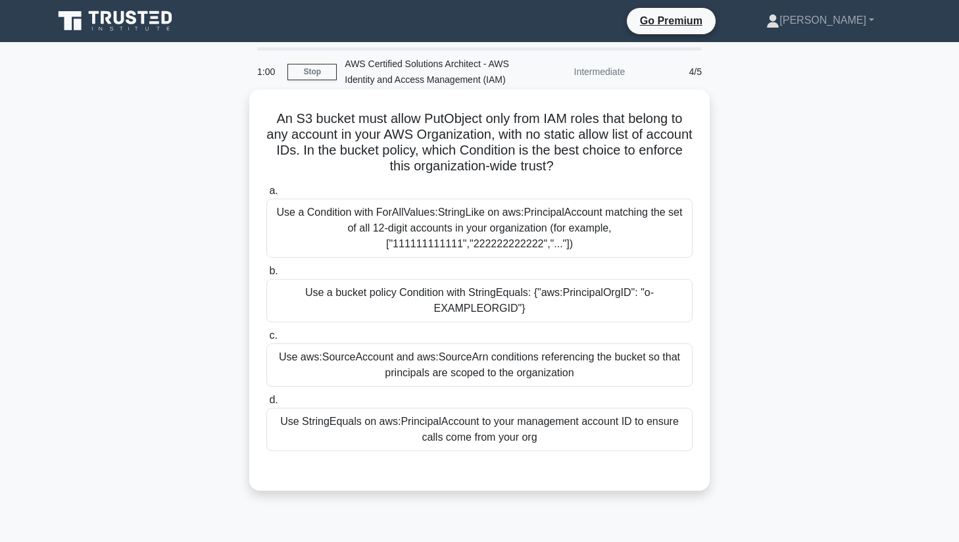
click at [362, 219] on div "Use a Condition with ForAllValues:StringLike on aws:PrincipalAccount matching t…" at bounding box center [479, 228] width 426 height 59
click at [266, 195] on input "a. Use a Condition with ForAllValues:StringLike on aws:PrincipalAccount matchin…" at bounding box center [266, 191] width 0 height 9
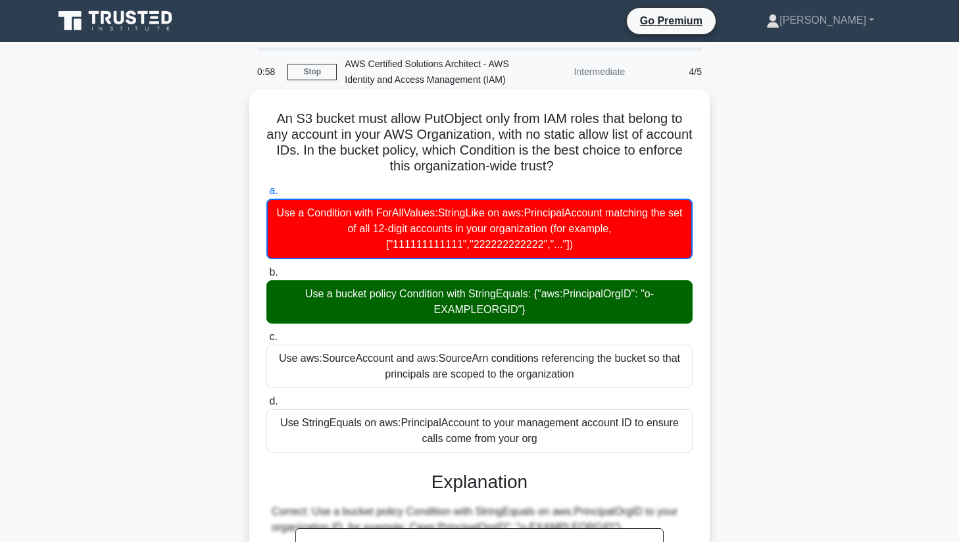
click at [368, 309] on div "Use a bucket policy Condition with StringEquals: {"aws:PrincipalOrgID": "o-EXAM…" at bounding box center [479, 301] width 426 height 43
click at [266, 277] on input "b. Use a bucket policy Condition with StringEquals: {"aws:PrincipalOrgID": "o-E…" at bounding box center [266, 272] width 0 height 9
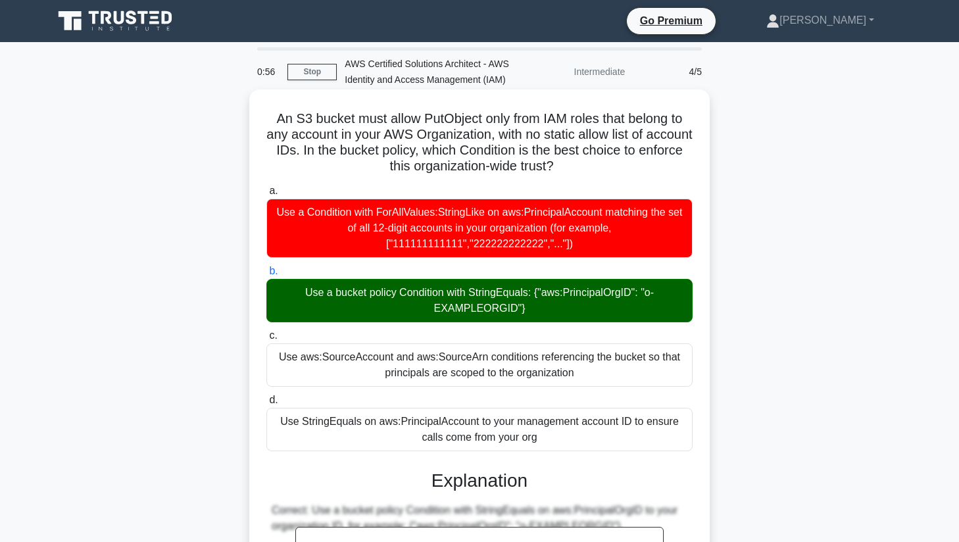
click at [346, 301] on div "Use a bucket policy Condition with StringEquals: {"aws:PrincipalOrgID": "o-EXAM…" at bounding box center [479, 300] width 426 height 43
click at [266, 276] on input "b. Use a bucket policy Condition with StringEquals: {"aws:PrincipalOrgID": "o-E…" at bounding box center [266, 271] width 0 height 9
click at [346, 348] on div "Use aws:SourceAccount and aws:SourceArn conditions referencing the bucket so th…" at bounding box center [479, 364] width 426 height 43
click at [266, 340] on input "c. Use aws:SourceAccount and aws:SourceArn conditions referencing the bucket so…" at bounding box center [266, 336] width 0 height 9
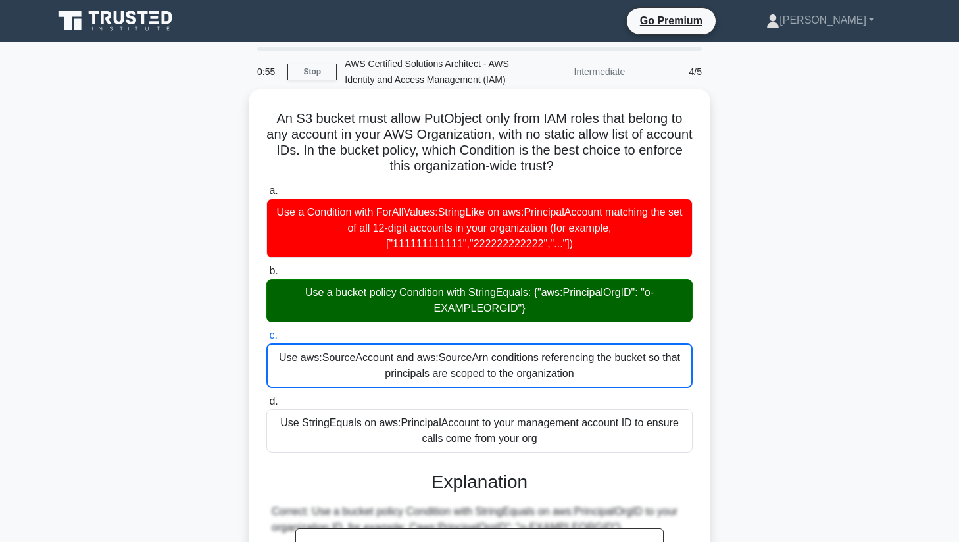
click at [346, 363] on div "Use aws:SourceAccount and aws:SourceArn conditions referencing the bucket so th…" at bounding box center [479, 365] width 426 height 45
click at [266, 340] on input "c. Use aws:SourceAccount and aws:SourceArn conditions referencing the bucket so…" at bounding box center [266, 336] width 0 height 9
click at [351, 320] on div "Use a bucket policy Condition with StringEquals: {"aws:PrincipalOrgID": "o-EXAM…" at bounding box center [479, 300] width 426 height 43
click at [266, 276] on input "b. Use a bucket policy Condition with StringEquals: {"aws:PrincipalOrgID": "o-E…" at bounding box center [266, 271] width 0 height 9
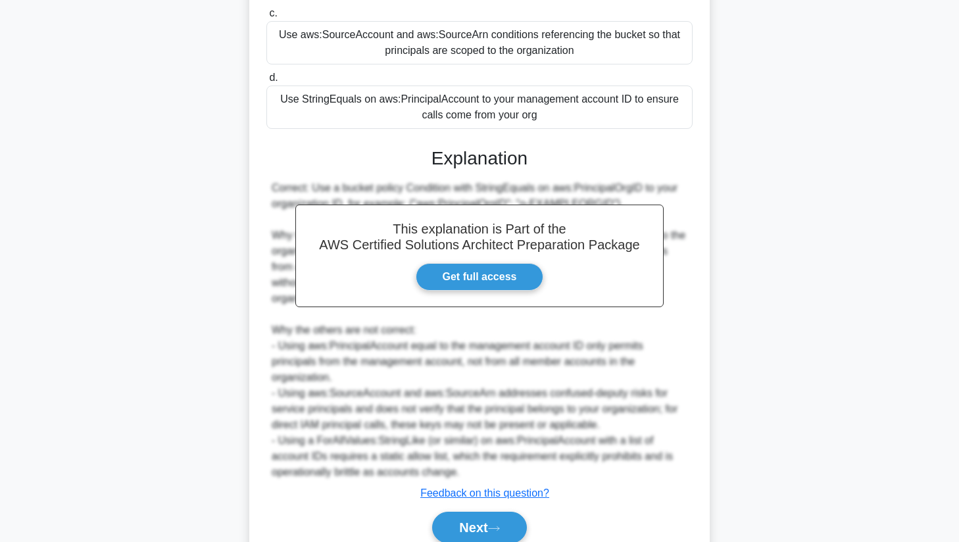
scroll to position [348, 0]
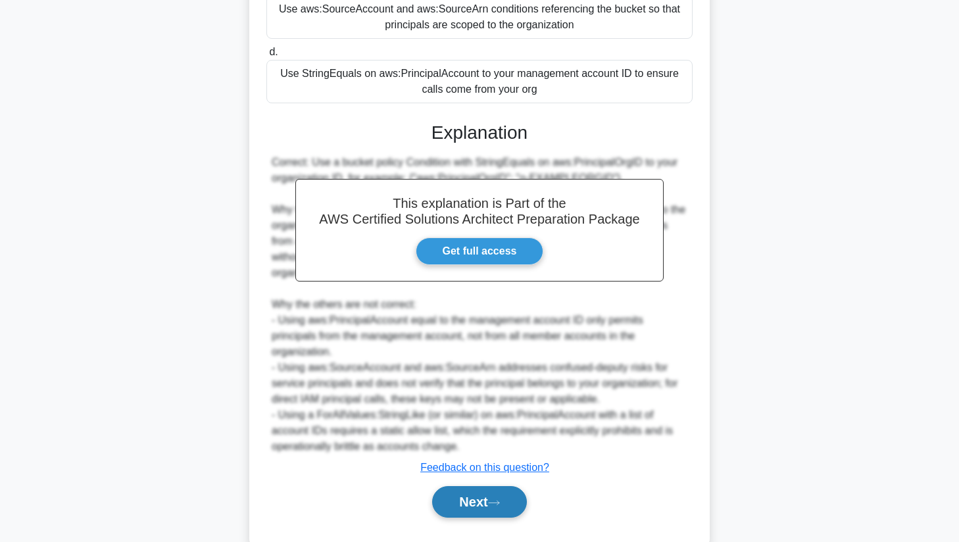
click at [502, 498] on button "Next" at bounding box center [479, 502] width 94 height 32
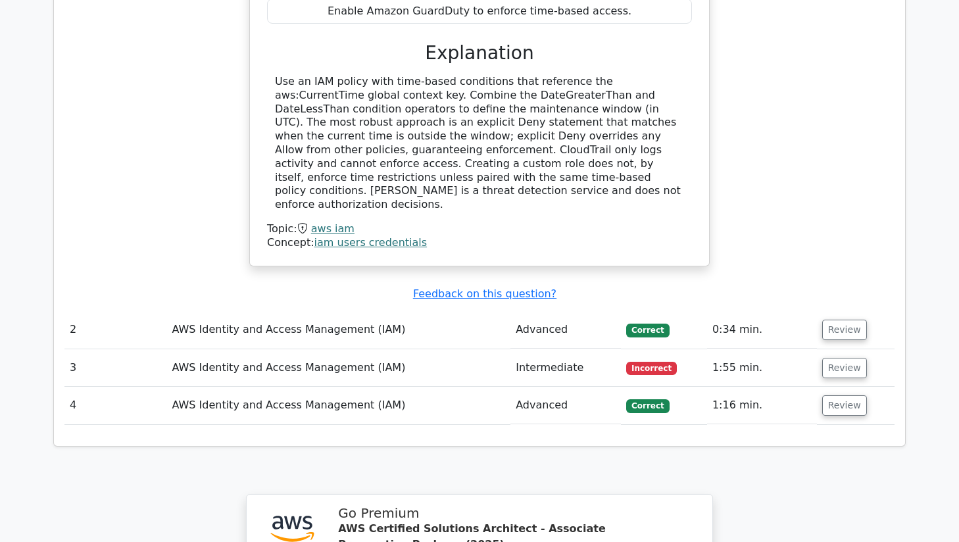
scroll to position [1380, 0]
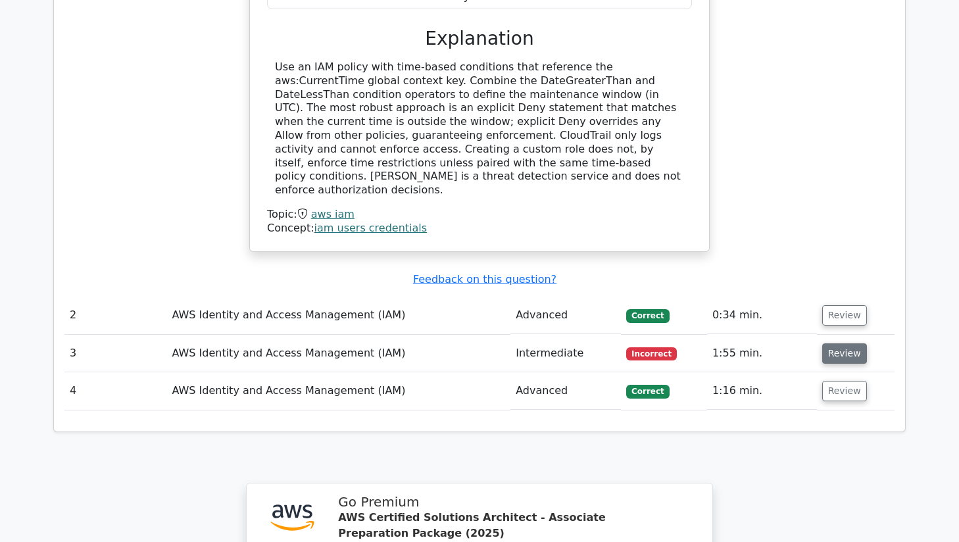
click at [837, 343] on button "Review" at bounding box center [844, 353] width 45 height 20
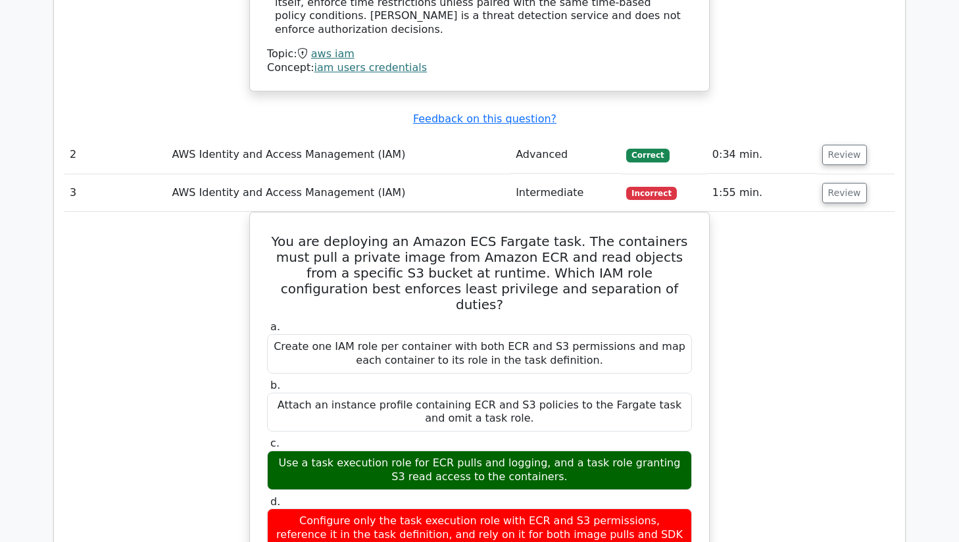
scroll to position [1469, 0]
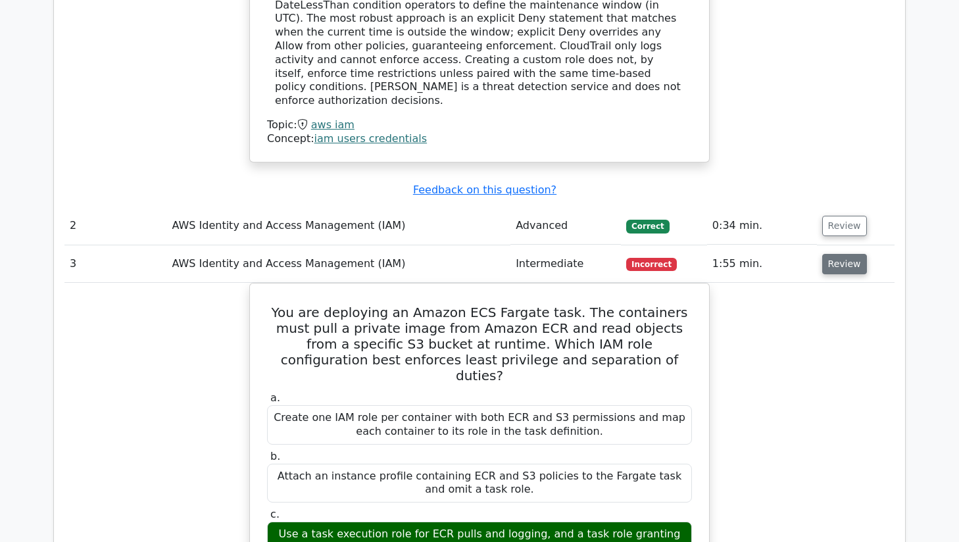
click at [847, 254] on button "Review" at bounding box center [844, 264] width 45 height 20
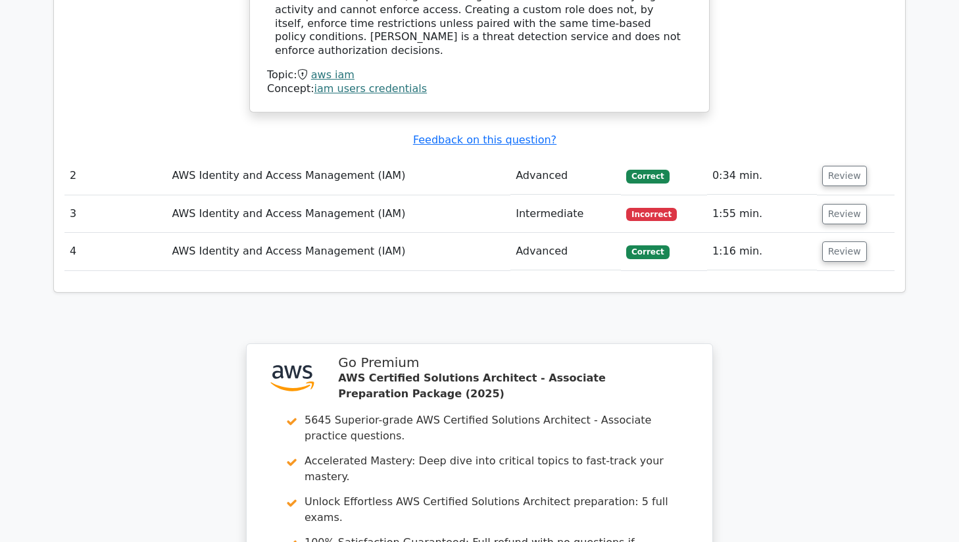
scroll to position [1708, 0]
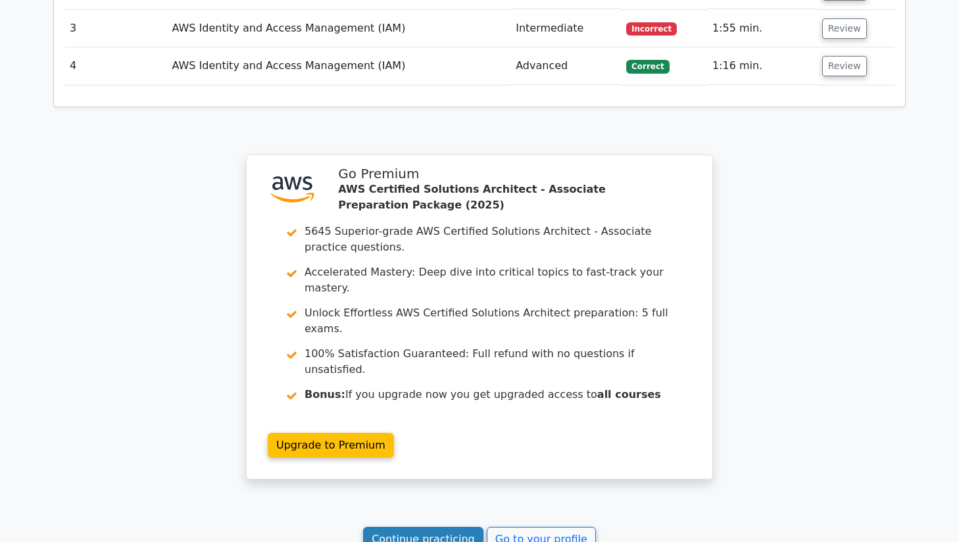
click at [443, 527] on link "Continue practicing" at bounding box center [423, 539] width 120 height 25
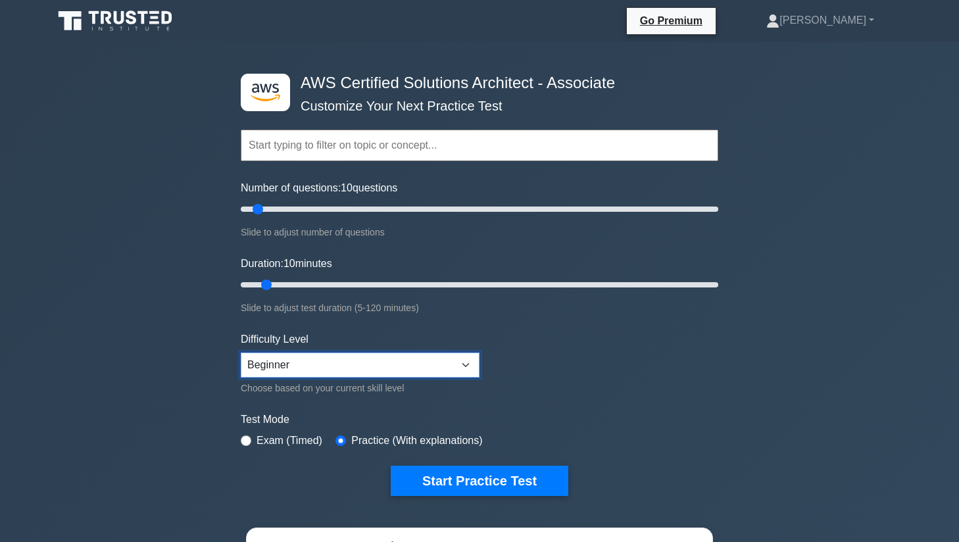
click at [313, 361] on select "Beginner Intermediate Expert" at bounding box center [360, 365] width 239 height 25
click at [343, 147] on input "text" at bounding box center [480, 146] width 478 height 32
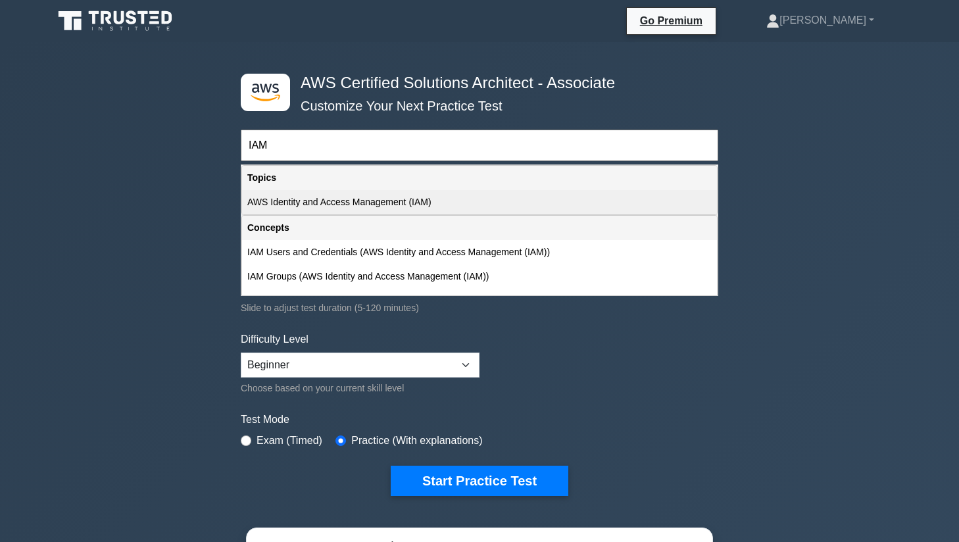
click at [411, 200] on div "AWS Identity and Access Management (IAM)" at bounding box center [479, 202] width 475 height 24
type input "AWS Identity and Access Management (IAM)"
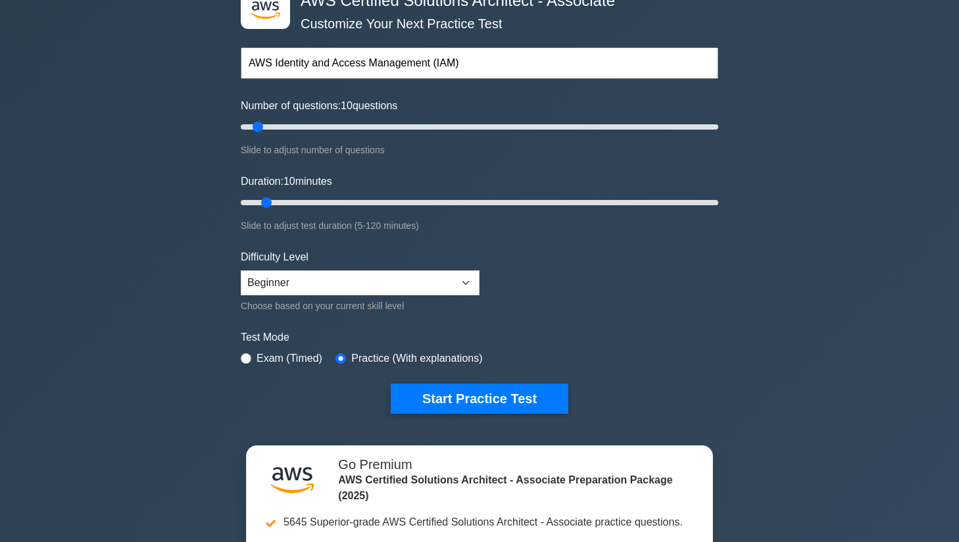
scroll to position [125, 0]
